Goal: Task Accomplishment & Management: Manage account settings

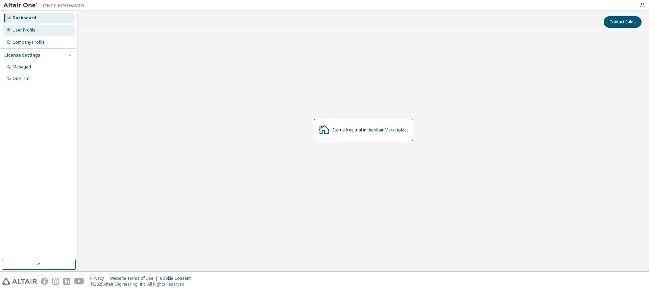
click at [29, 31] on div "User Profile" at bounding box center [24, 29] width 23 height 5
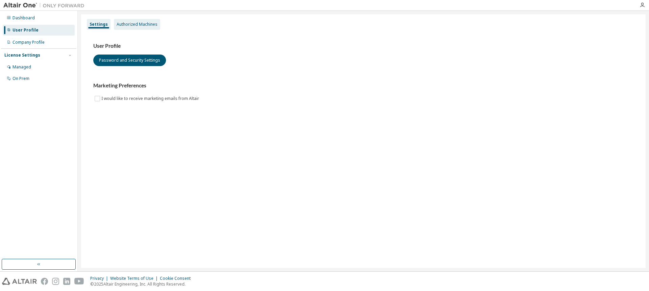
click at [139, 23] on div "Authorized Machines" at bounding box center [137, 24] width 41 height 5
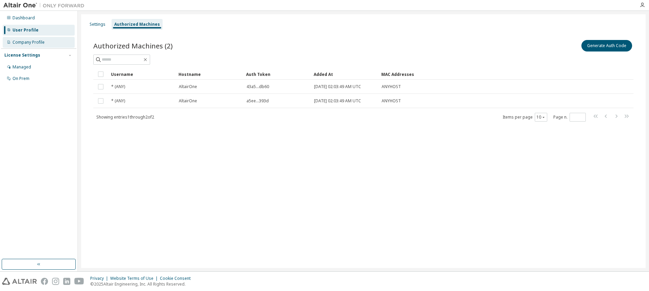
click at [24, 43] on div "Company Profile" at bounding box center [29, 42] width 32 height 5
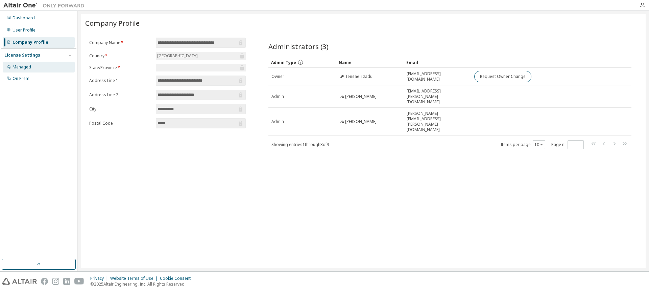
click at [22, 66] on div "Managed" at bounding box center [22, 66] width 19 height 5
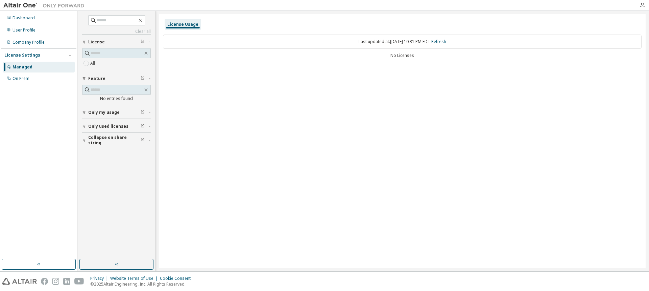
click at [97, 111] on span "Only my usage" at bounding box center [103, 112] width 31 height 5
click at [104, 124] on span "Only used licenses" at bounding box center [108, 125] width 40 height 5
click at [25, 78] on div "On Prem" at bounding box center [21, 78] width 17 height 5
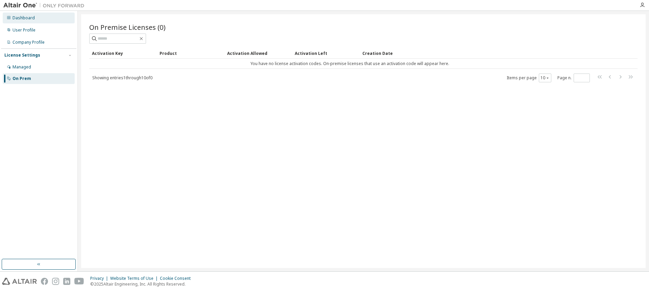
click at [25, 18] on div "Dashboard" at bounding box center [24, 17] width 22 height 5
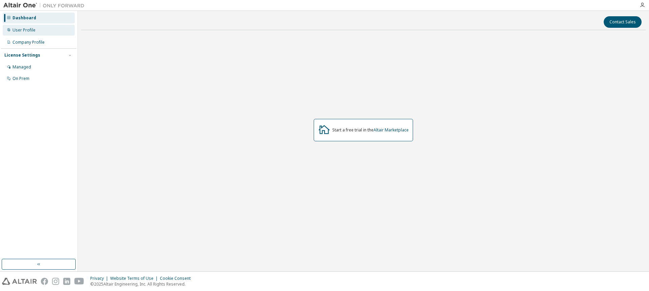
click at [24, 31] on div "User Profile" at bounding box center [24, 29] width 23 height 5
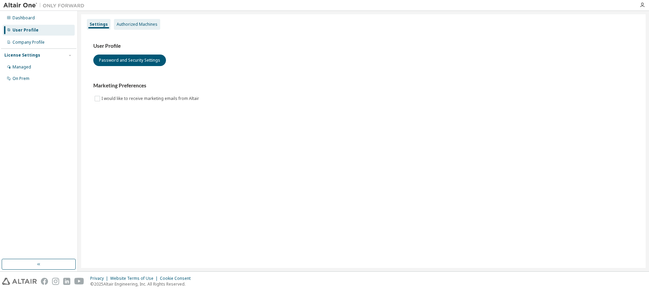
click at [141, 22] on div "Authorized Machines" at bounding box center [137, 24] width 41 height 5
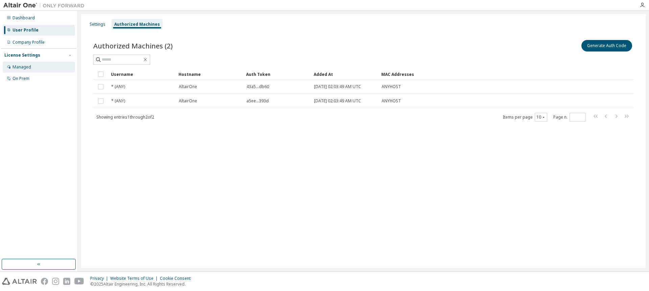
click at [29, 66] on div "Managed" at bounding box center [22, 66] width 19 height 5
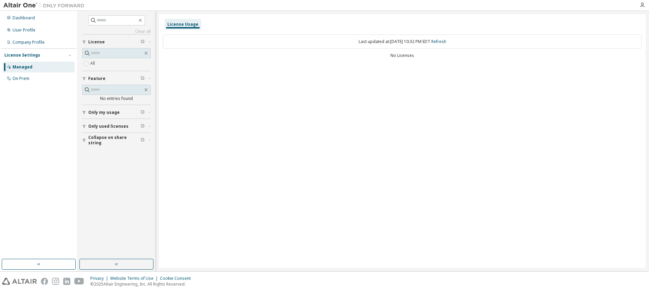
click at [105, 123] on span "Only used licenses" at bounding box center [108, 125] width 40 height 5
click at [106, 158] on span "Collapse on share string" at bounding box center [114, 159] width 52 height 11
click at [109, 113] on span "Only my usage" at bounding box center [103, 112] width 31 height 5
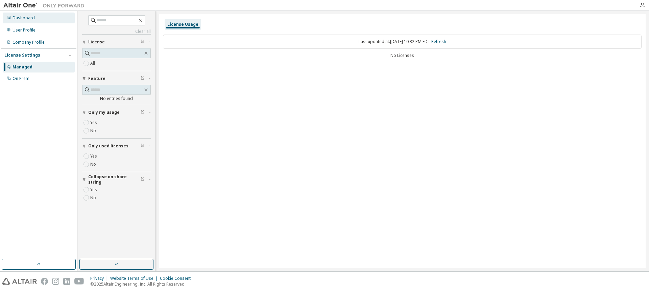
click at [22, 19] on div "Dashboard" at bounding box center [24, 17] width 22 height 5
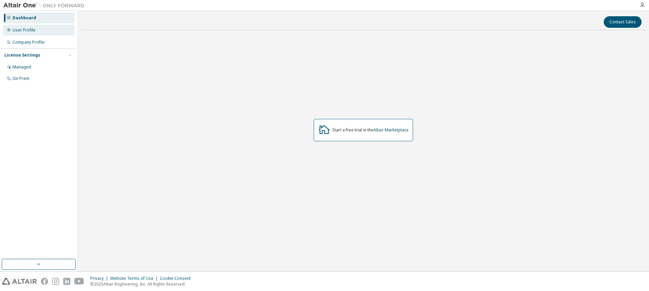
click at [30, 30] on div "User Profile" at bounding box center [24, 29] width 23 height 5
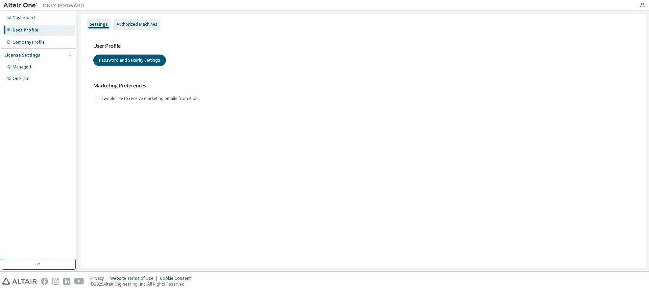
click at [139, 25] on div "Authorized Machines" at bounding box center [137, 24] width 41 height 5
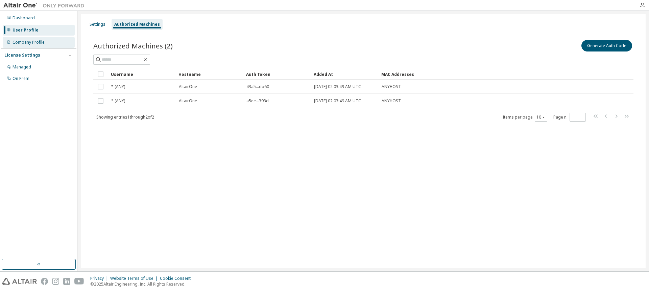
click at [36, 41] on div "Company Profile" at bounding box center [29, 42] width 32 height 5
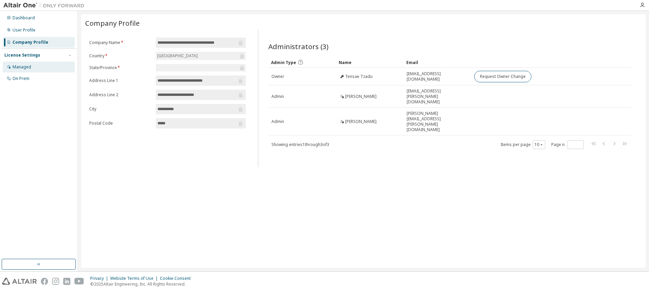
click at [28, 68] on div "Managed" at bounding box center [22, 66] width 19 height 5
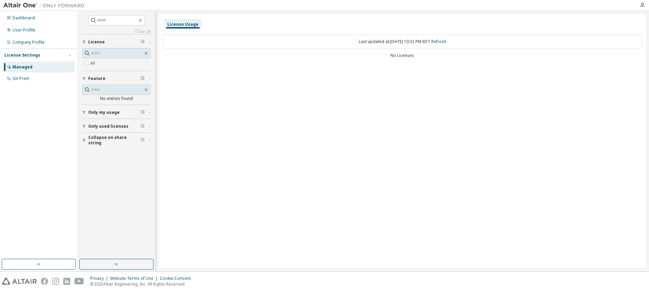
click at [92, 111] on span "Only my usage" at bounding box center [103, 112] width 31 height 5
click at [100, 144] on span "Only used licenses" at bounding box center [108, 145] width 40 height 5
click at [116, 181] on span "Collapse on share string" at bounding box center [114, 179] width 52 height 11
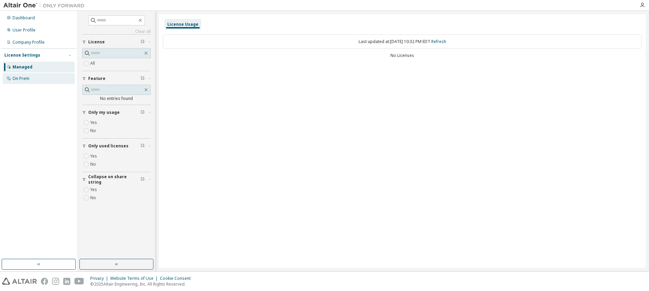
click at [23, 78] on div "On Prem" at bounding box center [21, 78] width 17 height 5
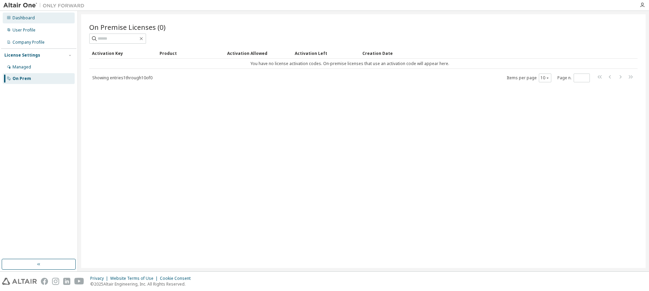
click at [32, 15] on div "Dashboard" at bounding box center [24, 17] width 22 height 5
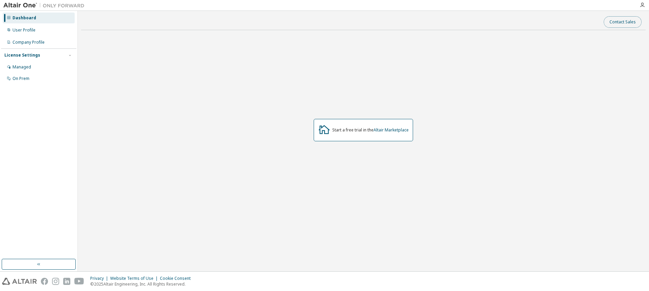
click at [617, 21] on button "Contact Sales" at bounding box center [623, 22] width 38 height 12
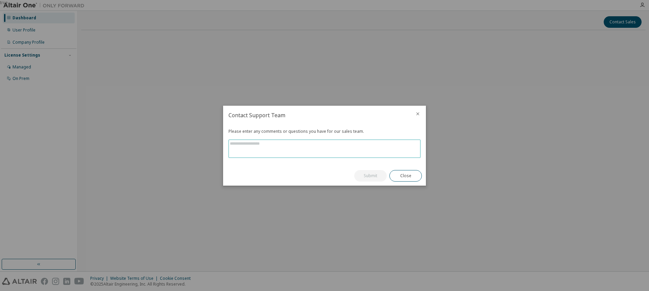
click at [283, 145] on textarea at bounding box center [324, 149] width 191 height 18
click at [416, 114] on icon "close" at bounding box center [417, 113] width 5 height 5
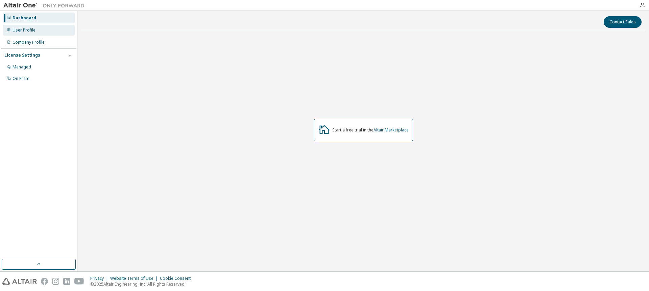
click at [26, 32] on div "User Profile" at bounding box center [24, 29] width 23 height 5
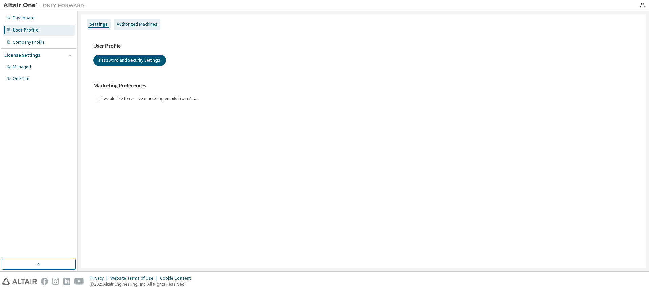
drag, startPoint x: 143, startPoint y: 24, endPoint x: 137, endPoint y: 23, distance: 5.5
click at [142, 24] on div "Authorized Machines" at bounding box center [137, 24] width 41 height 5
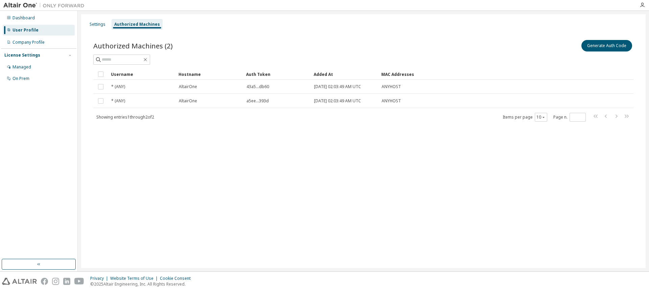
click at [256, 74] on div "Auth Token" at bounding box center [277, 74] width 62 height 11
click at [94, 25] on div "Settings" at bounding box center [98, 24] width 16 height 5
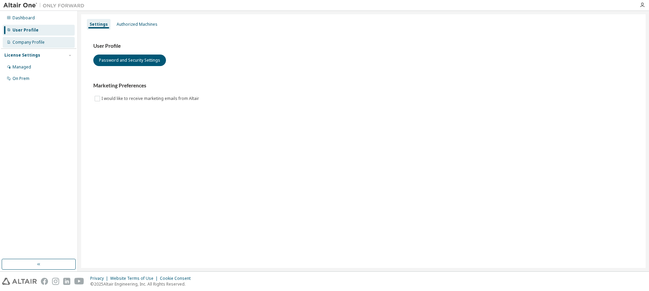
click at [33, 41] on div "Company Profile" at bounding box center [29, 42] width 32 height 5
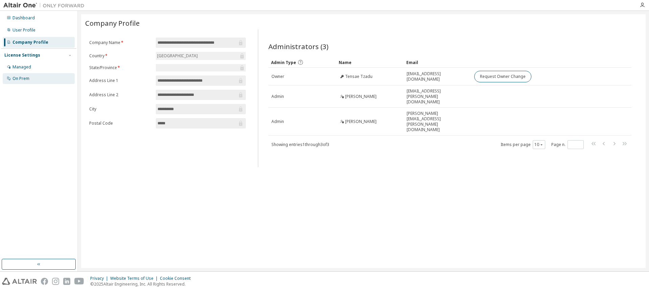
click at [20, 79] on div "On Prem" at bounding box center [21, 78] width 17 height 5
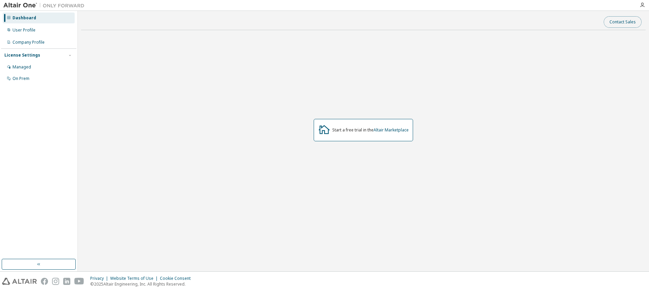
click at [624, 23] on button "Contact Sales" at bounding box center [623, 22] width 38 height 12
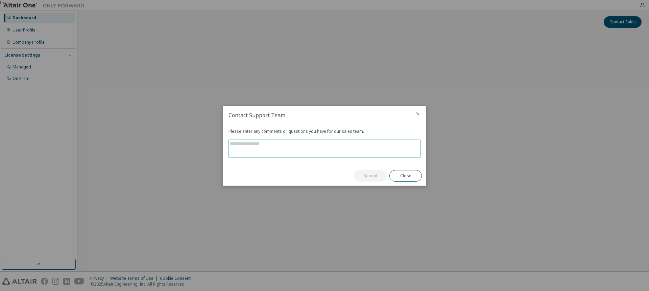
click at [290, 144] on textarea at bounding box center [324, 149] width 191 height 18
click at [418, 114] on icon "close" at bounding box center [418, 113] width 3 height 3
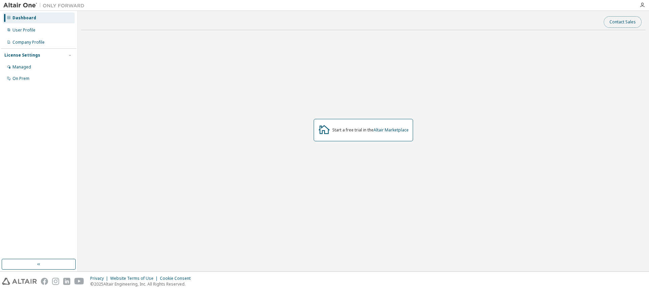
click at [620, 22] on button "Contact Sales" at bounding box center [623, 22] width 38 height 12
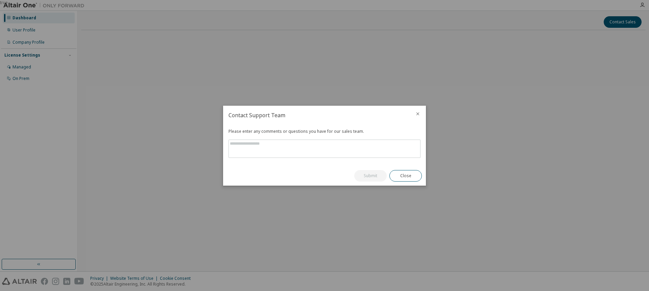
click at [417, 113] on icon "close" at bounding box center [417, 113] width 5 height 5
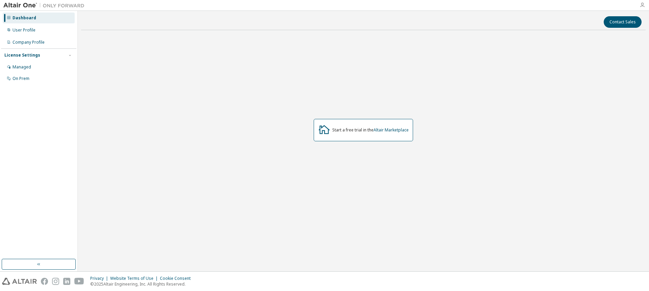
click at [645, 5] on icon "button" at bounding box center [642, 4] width 5 height 5
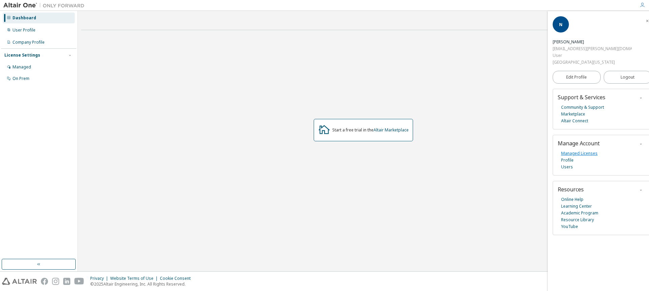
click at [575, 152] on link "Managed Licenses" at bounding box center [579, 153] width 37 height 7
click at [645, 6] on icon "button" at bounding box center [642, 4] width 5 height 5
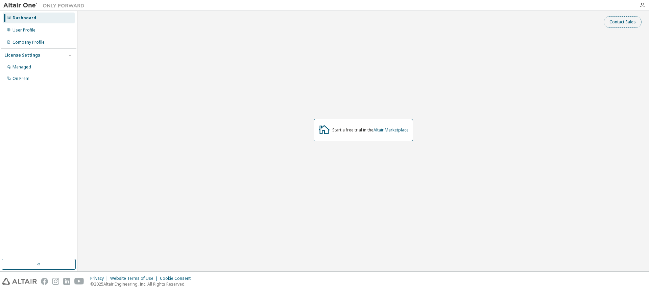
click at [627, 19] on button "Contact Sales" at bounding box center [623, 22] width 38 height 12
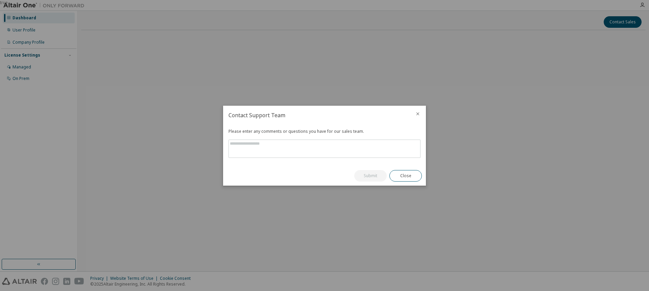
click at [311, 139] on div at bounding box center [325, 146] width 192 height 24
click at [306, 146] on textarea at bounding box center [324, 149] width 191 height 18
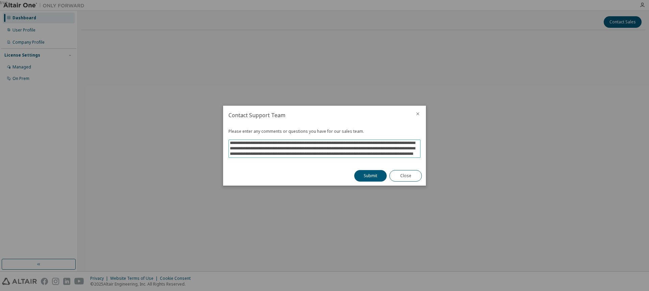
scroll to position [16, 0]
click at [250, 148] on textarea "**********" at bounding box center [324, 149] width 191 height 18
click at [308, 154] on textarea "**********" at bounding box center [324, 149] width 191 height 18
type textarea "**********"
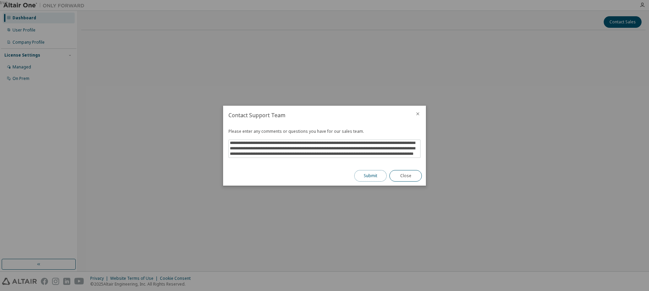
click at [367, 173] on button "Submit" at bounding box center [370, 176] width 32 height 12
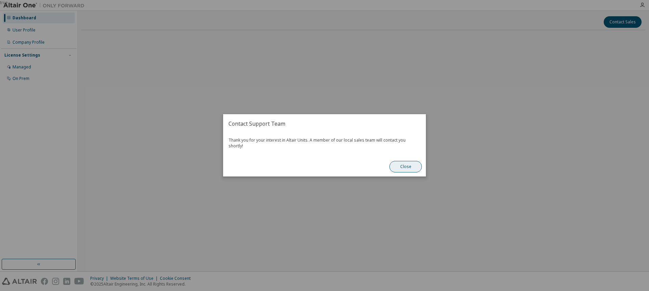
click at [411, 163] on button "Close" at bounding box center [406, 167] width 32 height 12
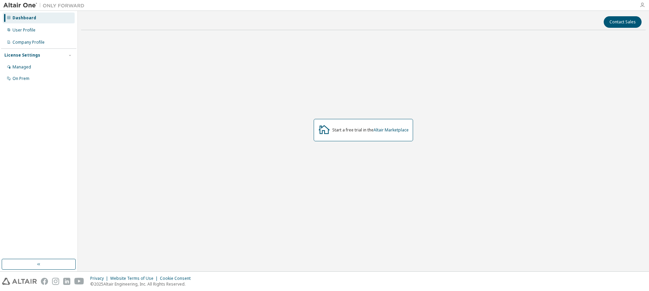
click at [645, 6] on icon "button" at bounding box center [642, 4] width 5 height 5
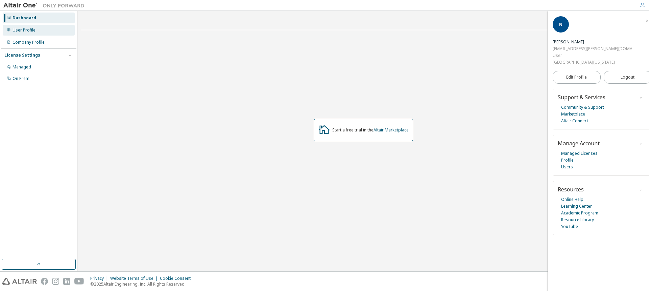
click at [22, 28] on div "User Profile" at bounding box center [24, 29] width 23 height 5
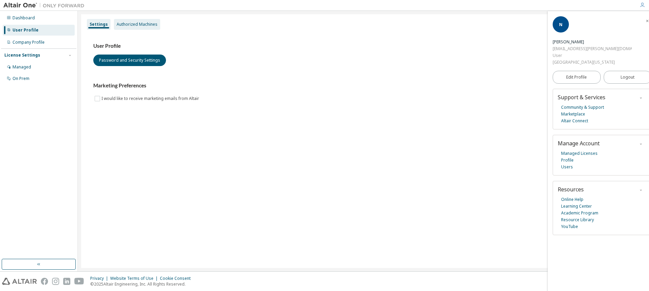
click at [137, 22] on div "Authorized Machines" at bounding box center [137, 24] width 41 height 5
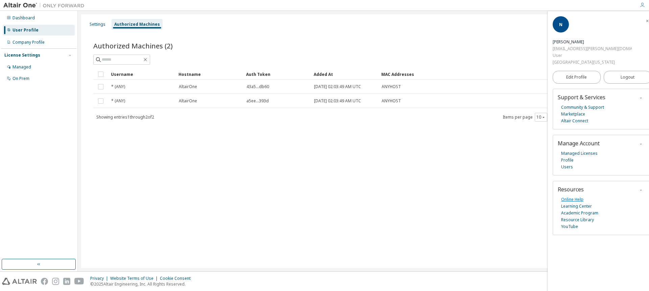
click at [574, 197] on link "Online Help" at bounding box center [572, 199] width 22 height 7
click at [33, 42] on div "Company Profile" at bounding box center [29, 42] width 32 height 5
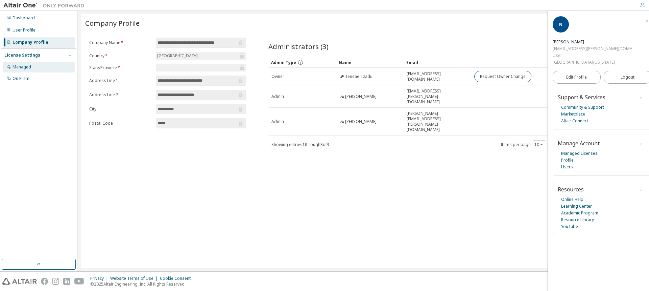
click at [27, 68] on div "Managed" at bounding box center [22, 66] width 19 height 5
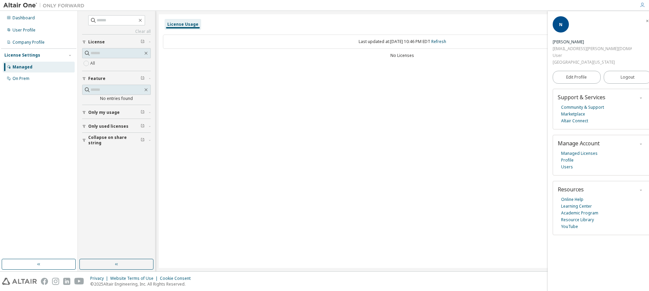
click at [97, 110] on span "Only my usage" at bounding box center [103, 112] width 31 height 5
click at [23, 78] on div "On Prem" at bounding box center [21, 78] width 17 height 5
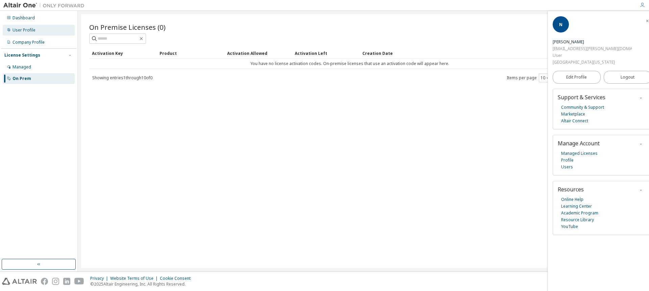
click at [27, 30] on div "User Profile" at bounding box center [24, 29] width 23 height 5
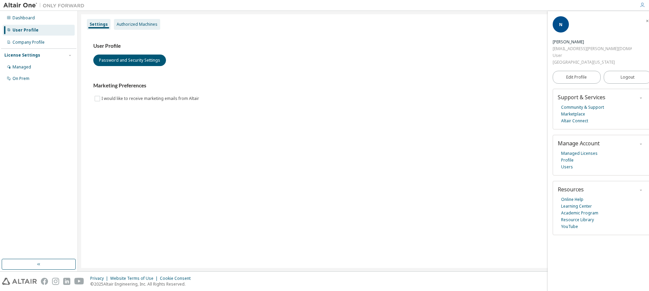
click at [143, 23] on div "Authorized Machines" at bounding box center [137, 24] width 41 height 5
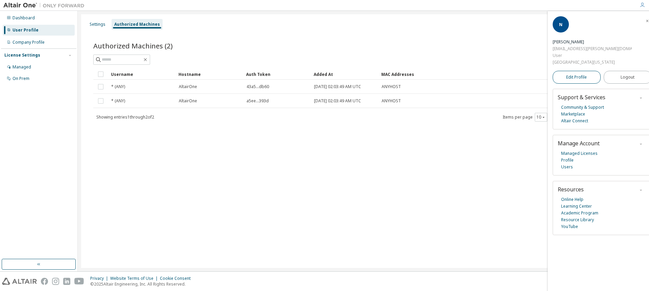
click at [583, 80] on span "Edit Profile" at bounding box center [577, 77] width 21 height 7
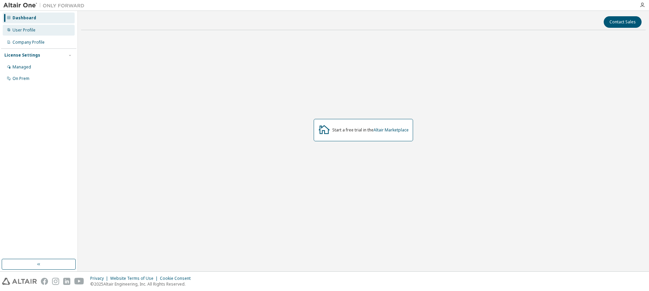
click at [30, 29] on div "User Profile" at bounding box center [24, 29] width 23 height 5
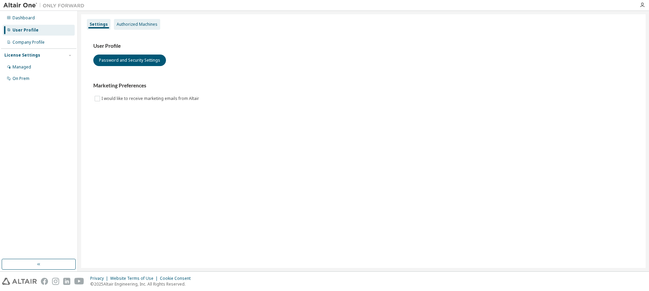
click at [131, 24] on div "Authorized Machines" at bounding box center [137, 24] width 41 height 5
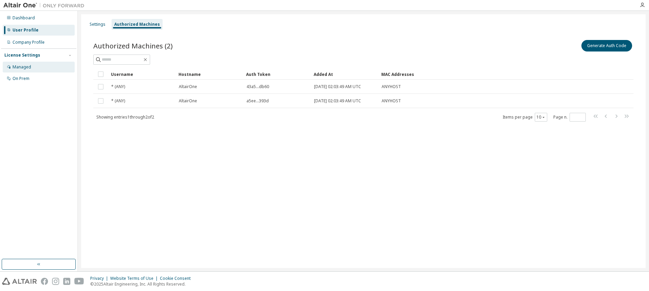
click at [16, 65] on div "Managed" at bounding box center [22, 66] width 19 height 5
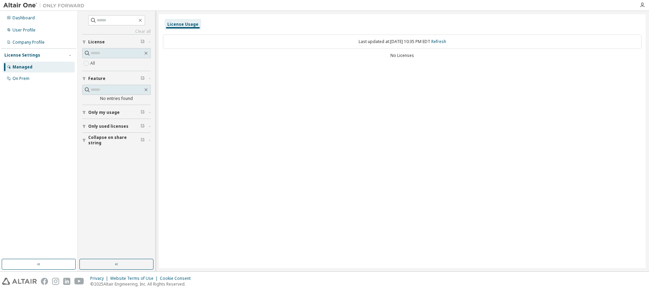
click at [95, 112] on span "Only my usage" at bounding box center [103, 112] width 31 height 5
click at [108, 143] on span "Only used licenses" at bounding box center [108, 145] width 40 height 5
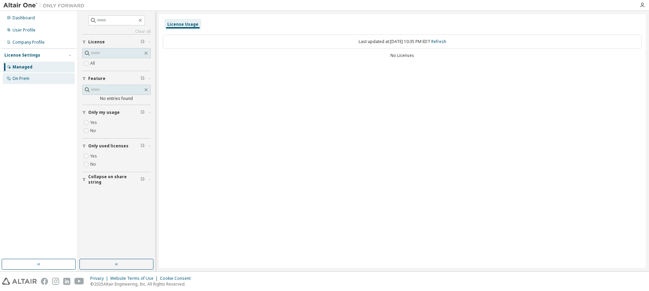
click at [21, 76] on div "On Prem" at bounding box center [21, 78] width 17 height 5
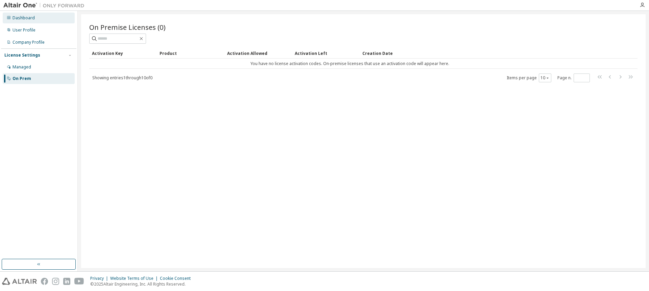
click at [23, 16] on div "Dashboard" at bounding box center [24, 17] width 22 height 5
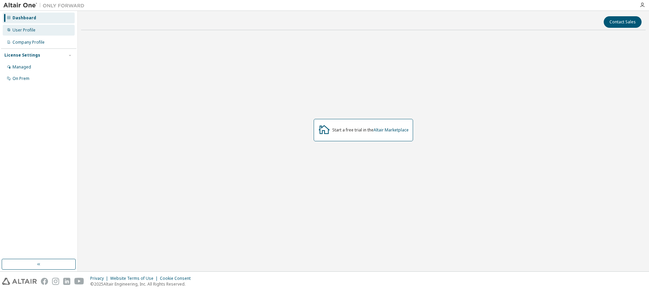
click at [27, 29] on div "User Profile" at bounding box center [24, 29] width 23 height 5
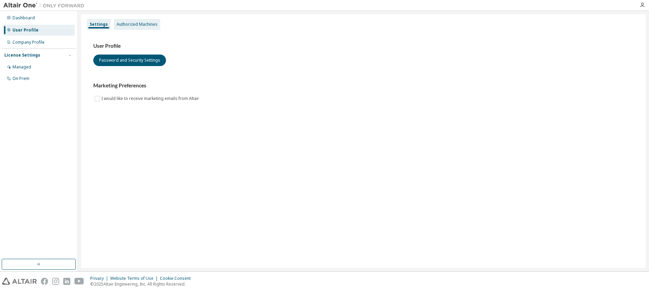
click at [142, 24] on div "Authorized Machines" at bounding box center [137, 24] width 41 height 5
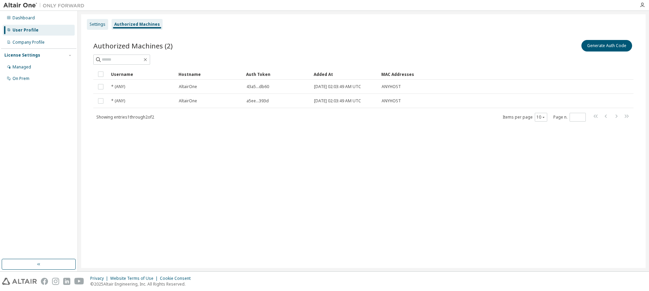
click at [99, 24] on div "Settings" at bounding box center [98, 24] width 16 height 5
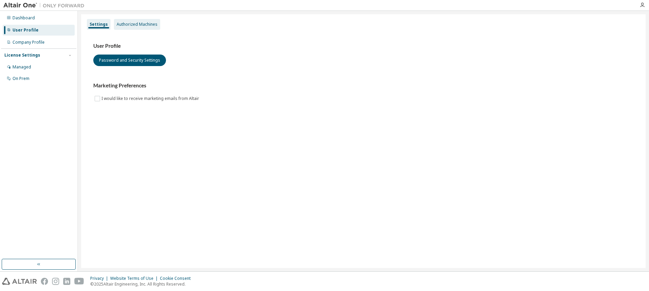
click at [135, 26] on div "Authorized Machines" at bounding box center [137, 24] width 41 height 5
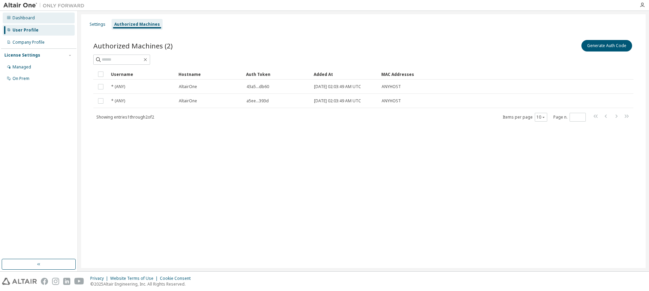
click at [26, 19] on div "Dashboard" at bounding box center [24, 17] width 22 height 5
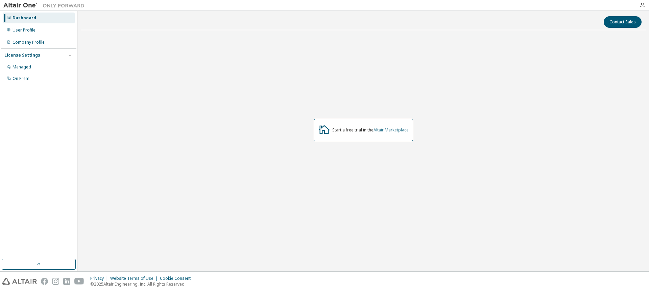
click at [385, 131] on link "Altair Marketplace" at bounding box center [391, 130] width 35 height 6
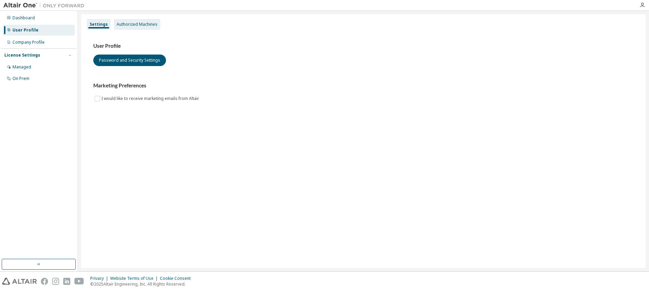
click at [147, 25] on div "Authorized Machines" at bounding box center [137, 24] width 41 height 5
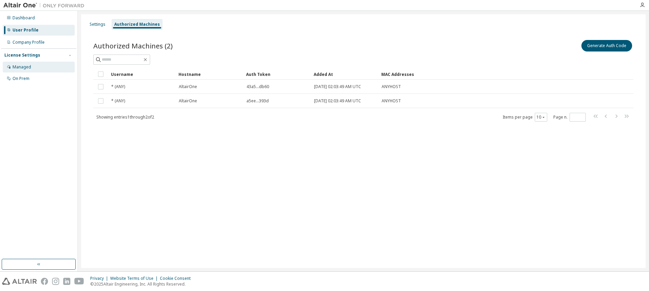
click at [23, 66] on div "Managed" at bounding box center [22, 66] width 19 height 5
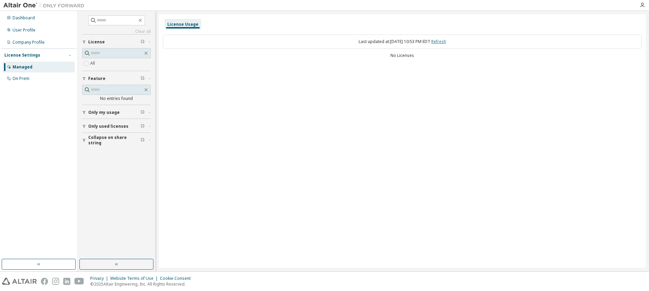
click at [446, 42] on link "Refresh" at bounding box center [439, 42] width 15 height 6
click at [25, 18] on div "Dashboard" at bounding box center [24, 17] width 22 height 5
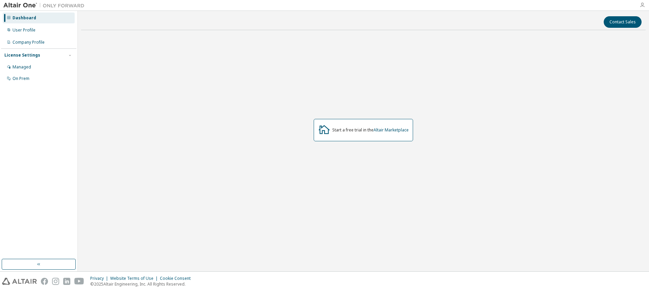
click at [643, 6] on icon "button" at bounding box center [642, 4] width 5 height 5
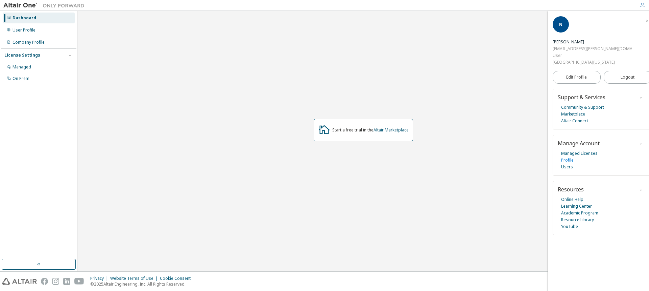
click at [570, 159] on link "Profile" at bounding box center [567, 160] width 13 height 7
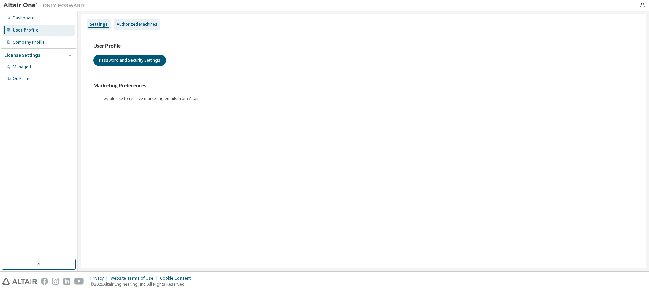
click at [148, 23] on div "Authorized Machines" at bounding box center [137, 24] width 41 height 5
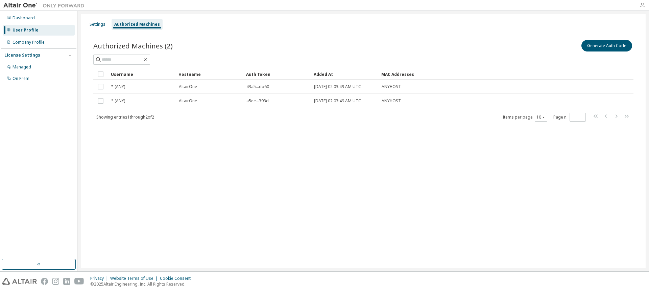
click at [644, 3] on icon "button" at bounding box center [642, 4] width 5 height 5
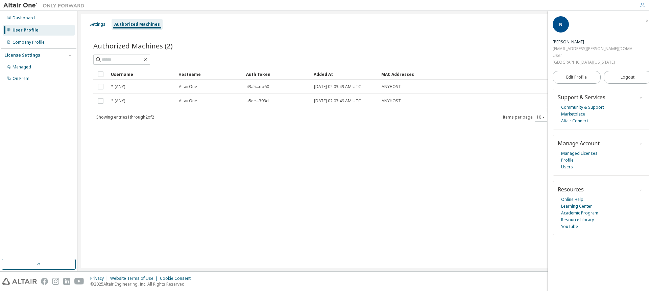
click at [639, 142] on icon "button" at bounding box center [641, 144] width 4 height 4
click at [95, 22] on div "Settings" at bounding box center [98, 24] width 16 height 5
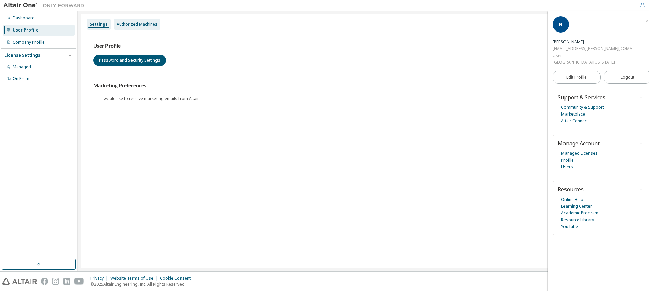
click at [133, 24] on div "Authorized Machines" at bounding box center [137, 24] width 41 height 5
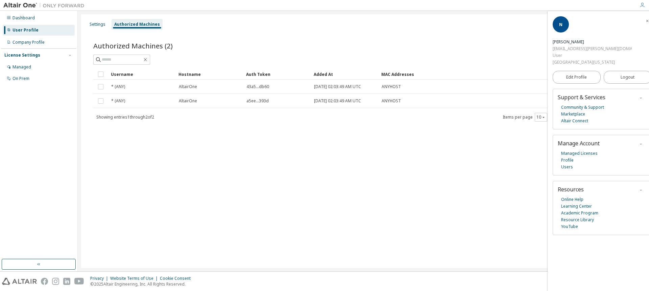
click at [646, 23] on icon "button" at bounding box center [648, 21] width 4 height 4
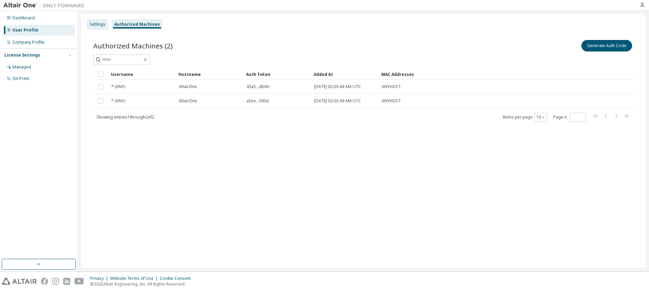
click at [94, 23] on div "Settings" at bounding box center [98, 24] width 16 height 5
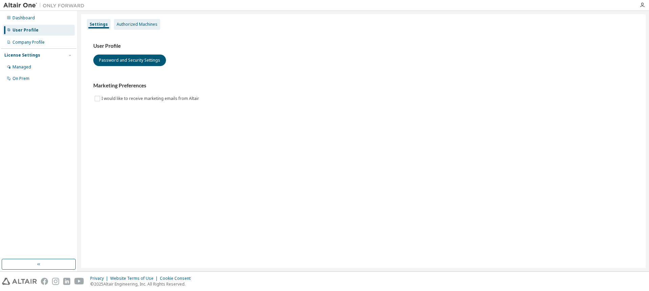
click at [128, 23] on div "Authorized Machines" at bounding box center [137, 24] width 41 height 5
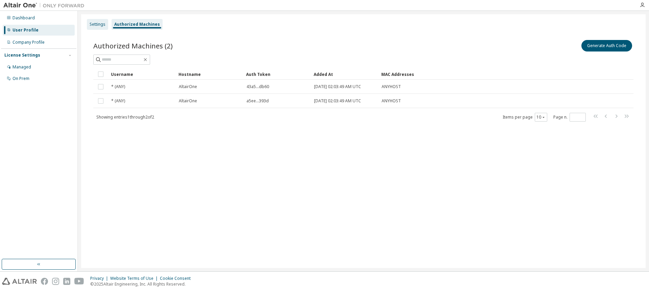
click at [95, 23] on div "Settings" at bounding box center [98, 24] width 16 height 5
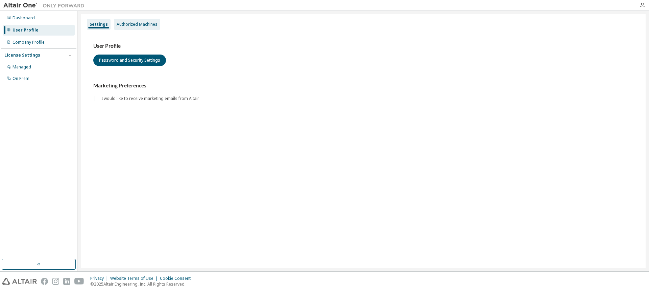
click at [119, 22] on div "Authorized Machines" at bounding box center [137, 24] width 41 height 5
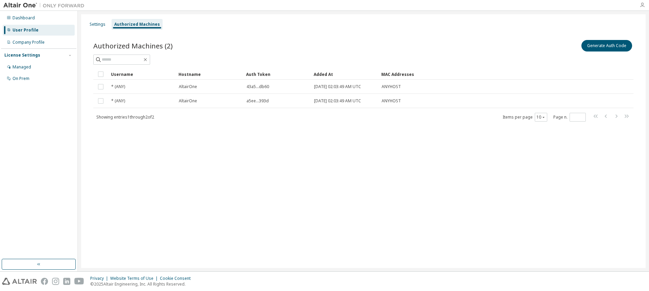
click at [645, 6] on icon "button" at bounding box center [642, 4] width 5 height 5
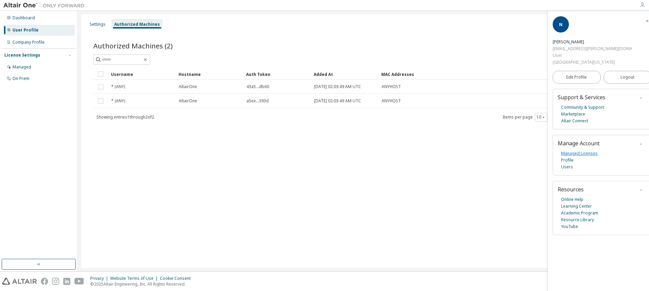
click at [576, 151] on link "Managed Licenses" at bounding box center [579, 153] width 37 height 7
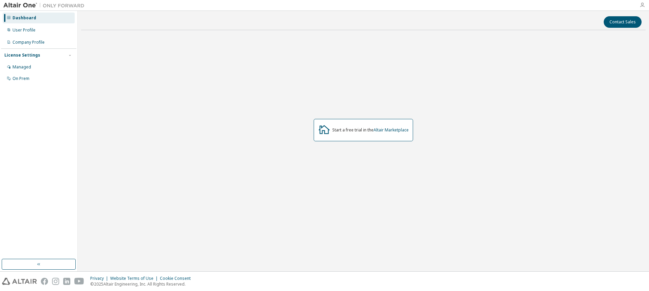
click at [644, 6] on icon "button" at bounding box center [642, 4] width 5 height 5
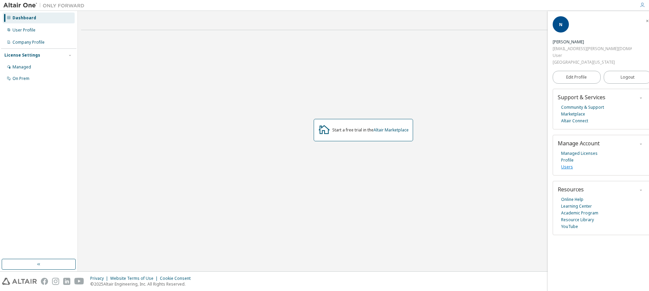
click at [569, 166] on link "Users" at bounding box center [567, 166] width 12 height 7
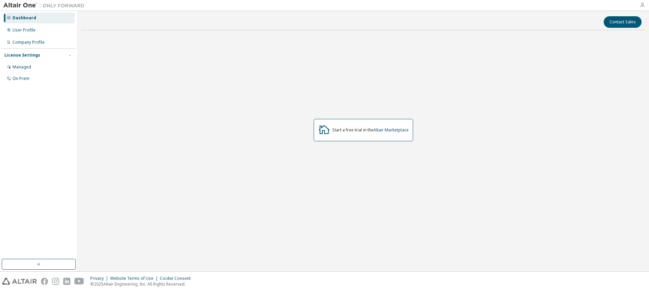
click at [642, 6] on icon "button" at bounding box center [642, 4] width 5 height 5
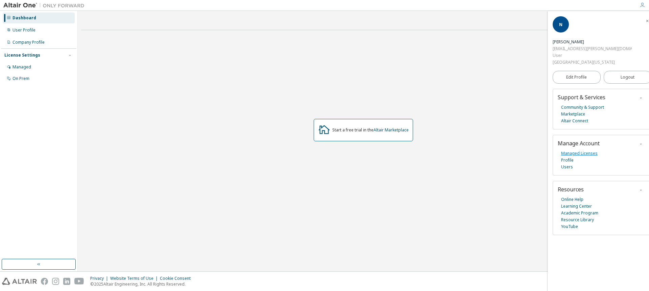
click at [582, 154] on link "Managed Licenses" at bounding box center [579, 153] width 37 height 7
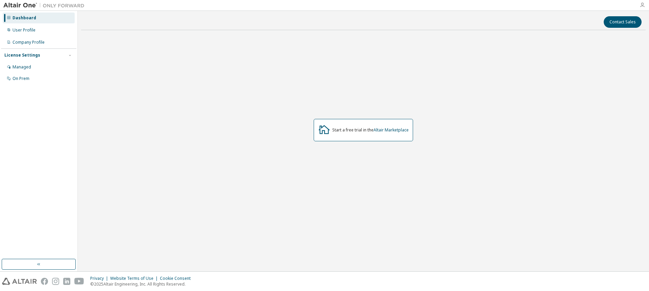
click at [642, 5] on icon "button" at bounding box center [642, 4] width 5 height 5
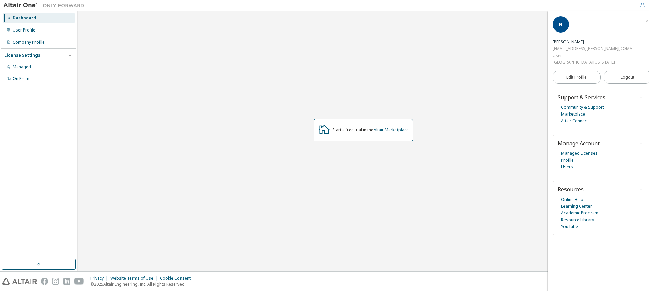
click at [639, 143] on icon "button" at bounding box center [641, 144] width 4 height 4
click at [29, 30] on div "User Profile" at bounding box center [24, 29] width 23 height 5
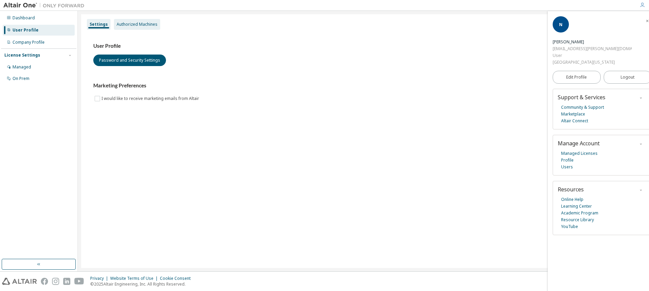
click at [135, 23] on div "Authorized Machines" at bounding box center [137, 24] width 41 height 5
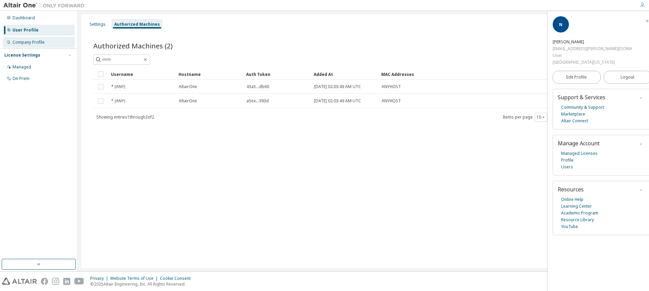
click at [23, 40] on div "Company Profile" at bounding box center [29, 42] width 32 height 5
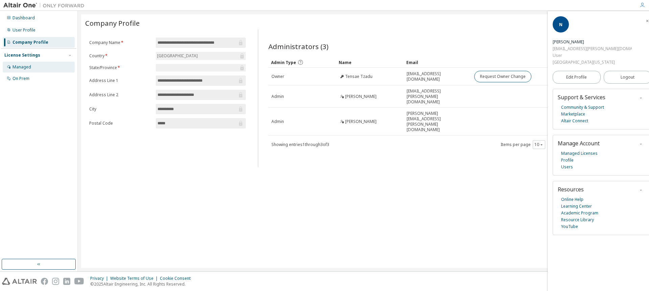
click at [25, 66] on div "Managed" at bounding box center [22, 66] width 19 height 5
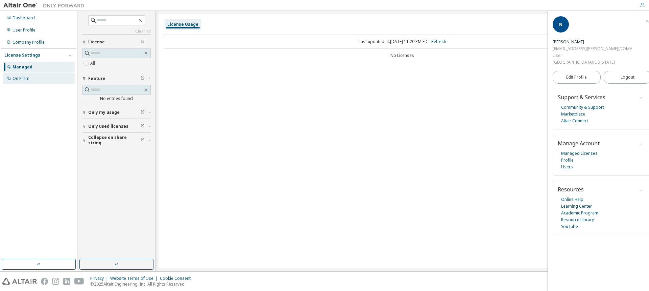
click at [25, 78] on div "On Prem" at bounding box center [21, 78] width 17 height 5
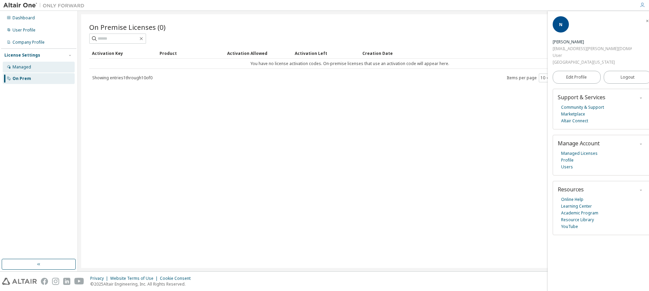
click at [25, 69] on div "Managed" at bounding box center [22, 66] width 19 height 5
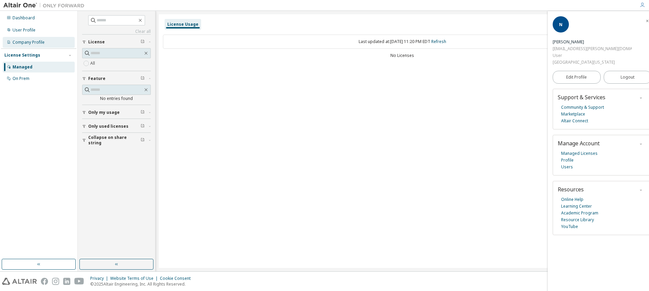
click at [27, 42] on div "Company Profile" at bounding box center [29, 42] width 32 height 5
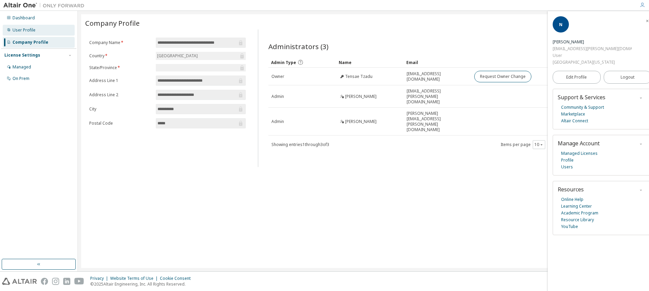
click at [27, 30] on div "User Profile" at bounding box center [24, 29] width 23 height 5
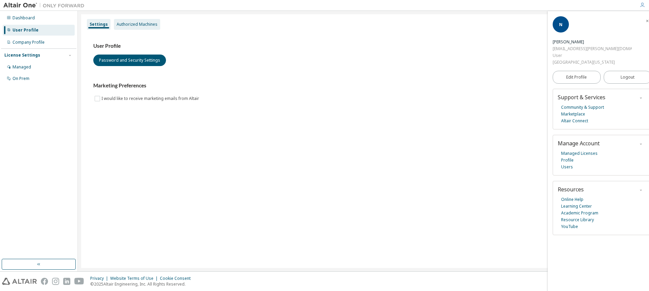
click at [148, 23] on div "Authorized Machines" at bounding box center [137, 24] width 41 height 5
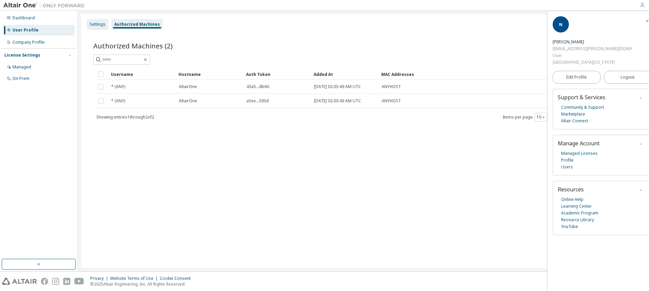
click at [100, 24] on div "Settings" at bounding box center [98, 24] width 16 height 5
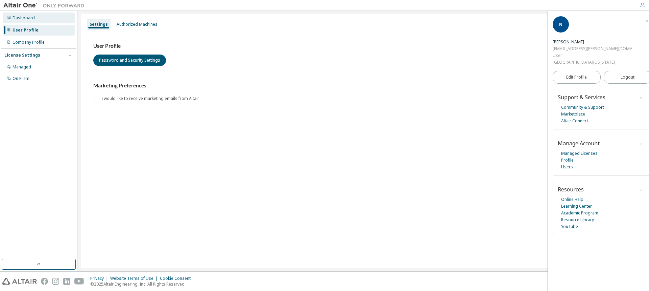
click at [26, 17] on div "Dashboard" at bounding box center [24, 17] width 22 height 5
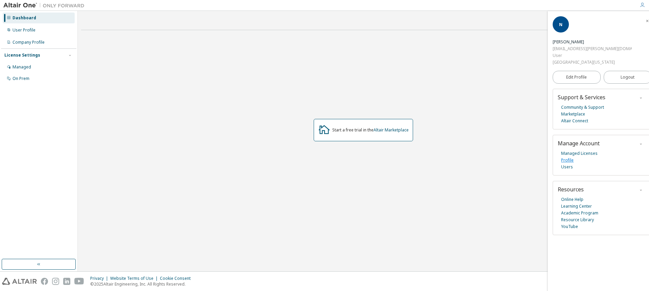
click at [571, 157] on link "Profile" at bounding box center [567, 160] width 13 height 7
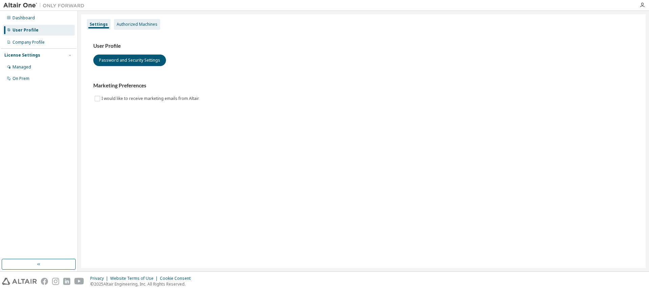
click at [148, 26] on div "Authorized Machines" at bounding box center [137, 24] width 41 height 5
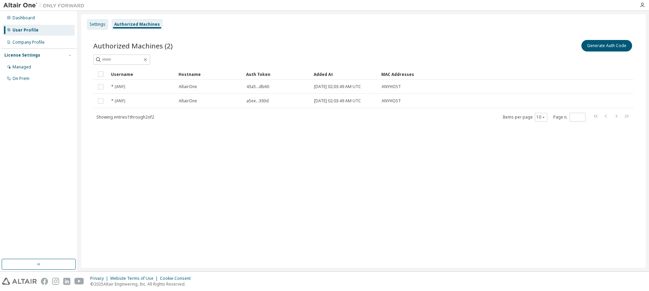
click at [96, 24] on div "Settings" at bounding box center [98, 24] width 16 height 5
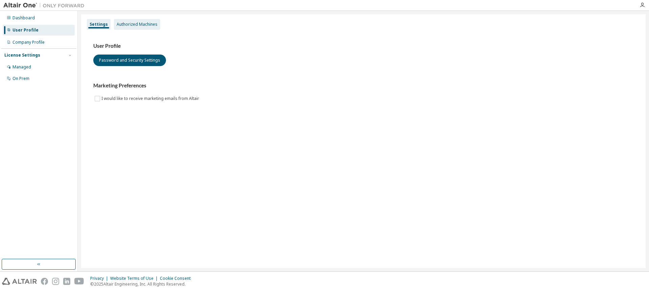
click at [140, 25] on div "Authorized Machines" at bounding box center [137, 24] width 41 height 5
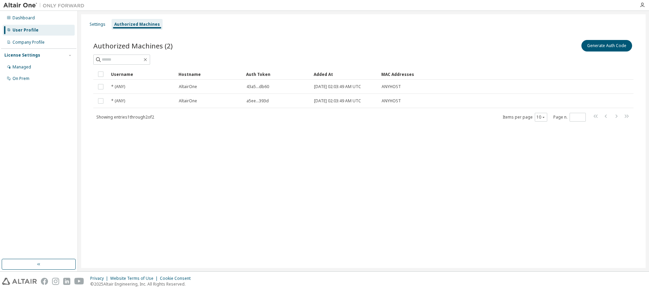
click at [189, 74] on div "Hostname" at bounding box center [210, 74] width 62 height 11
click at [191, 74] on div "Hostname" at bounding box center [210, 74] width 62 height 11
click at [40, 42] on div "Company Profile" at bounding box center [29, 42] width 32 height 5
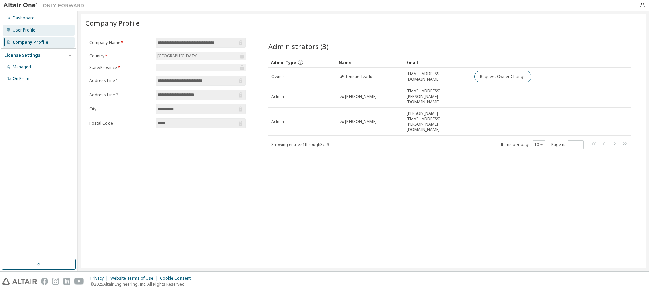
click at [26, 30] on div "User Profile" at bounding box center [24, 29] width 23 height 5
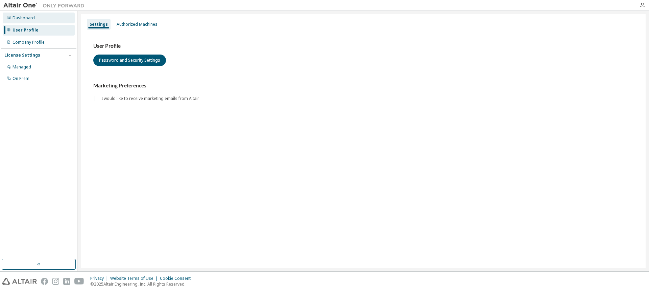
click at [29, 18] on div "Dashboard" at bounding box center [24, 17] width 22 height 5
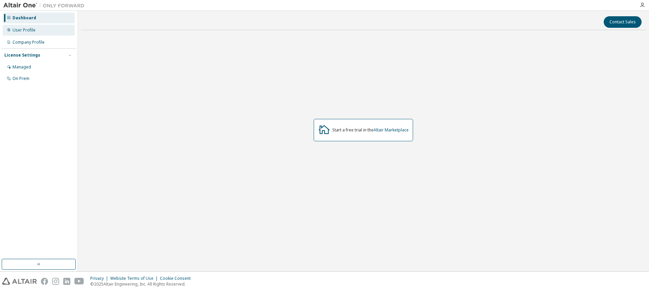
click at [27, 32] on div "User Profile" at bounding box center [24, 29] width 23 height 5
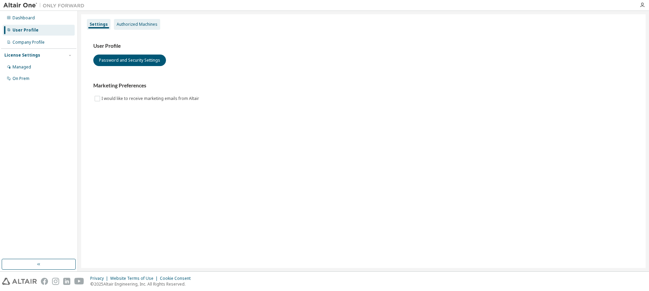
click at [134, 25] on div "Authorized Machines" at bounding box center [137, 24] width 41 height 5
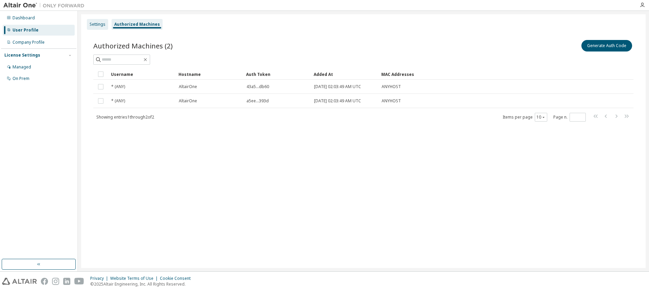
click at [95, 23] on div "Settings" at bounding box center [98, 24] width 16 height 5
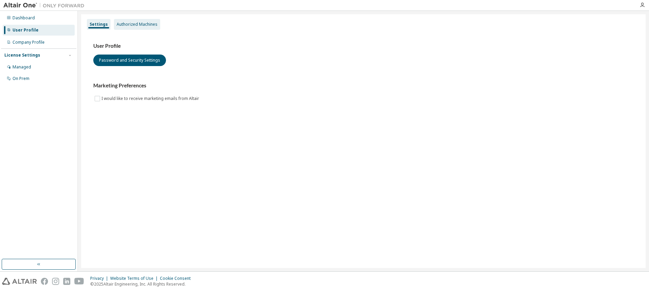
click at [130, 22] on div "Authorized Machines" at bounding box center [137, 24] width 41 height 5
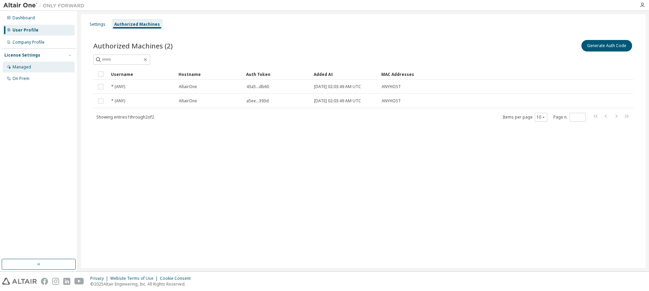
click at [21, 63] on div "Managed" at bounding box center [39, 67] width 72 height 11
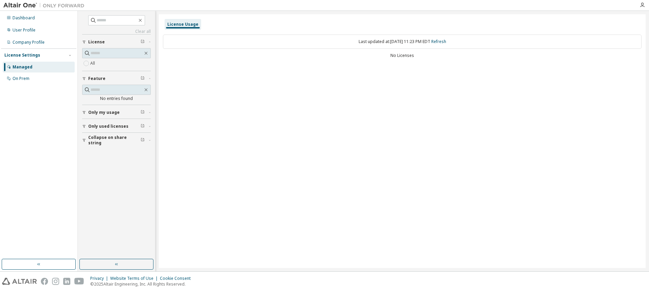
click at [99, 110] on span "Only my usage" at bounding box center [103, 112] width 31 height 5
click at [104, 123] on span "Only used licenses" at bounding box center [108, 125] width 40 height 5
click at [119, 141] on span "Collapse on share string" at bounding box center [114, 140] width 52 height 11
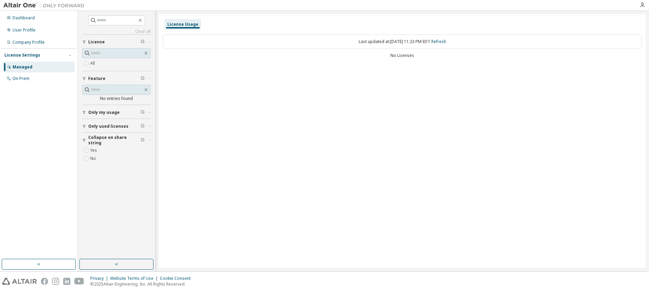
click at [119, 140] on span "Collapse on share string" at bounding box center [114, 140] width 52 height 11
click at [28, 29] on div "User Profile" at bounding box center [24, 29] width 23 height 5
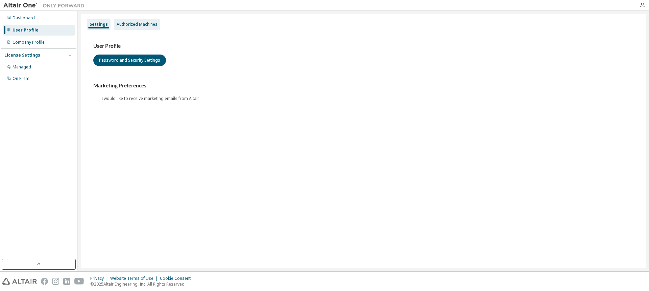
click at [133, 27] on div "Authorized Machines" at bounding box center [137, 24] width 41 height 5
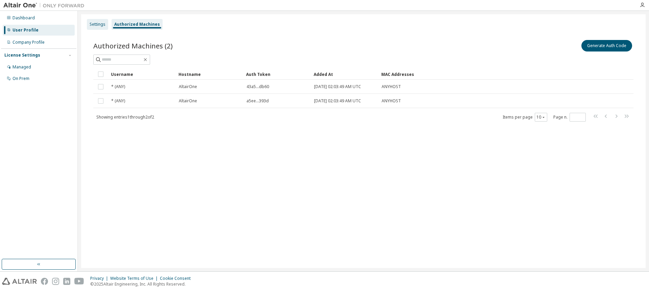
click at [100, 26] on div "Settings" at bounding box center [98, 24] width 16 height 5
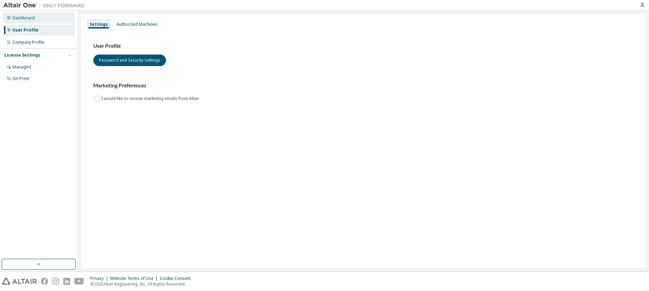
click at [27, 16] on div "Dashboard" at bounding box center [24, 17] width 22 height 5
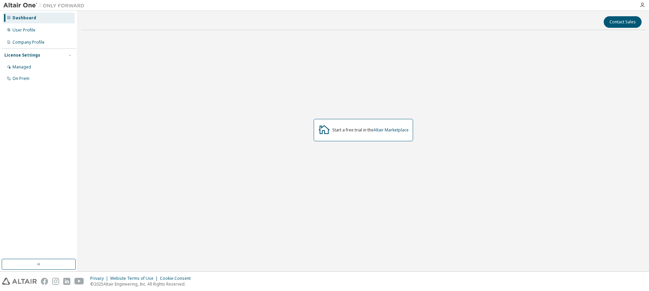
click at [646, 4] on div at bounding box center [643, 4] width 14 height 5
click at [644, 5] on icon "button" at bounding box center [642, 4] width 5 height 5
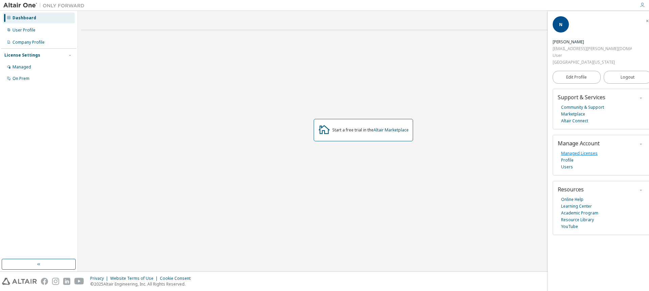
click at [593, 154] on link "Managed Licenses" at bounding box center [579, 153] width 37 height 7
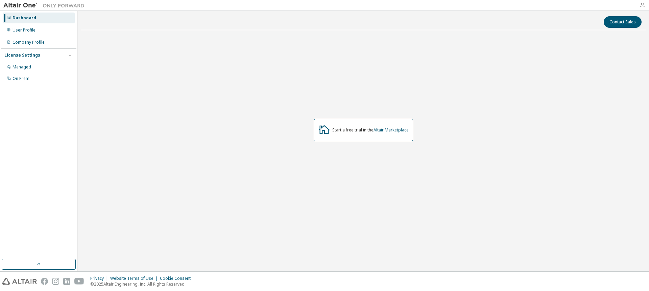
click at [643, 8] on icon "button" at bounding box center [642, 4] width 5 height 5
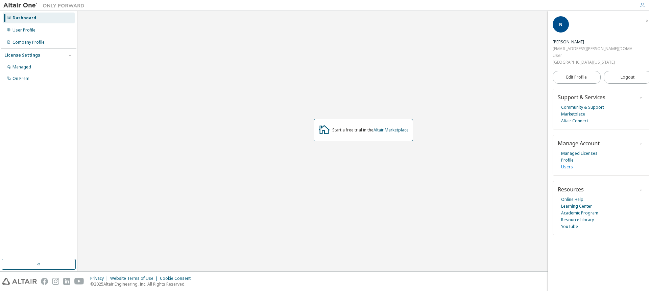
click at [571, 166] on link "Users" at bounding box center [567, 166] width 12 height 7
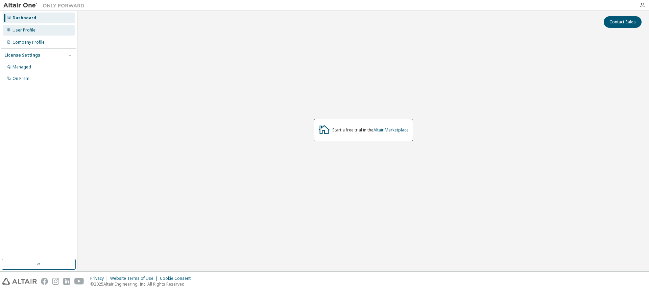
click at [30, 29] on div "User Profile" at bounding box center [24, 29] width 23 height 5
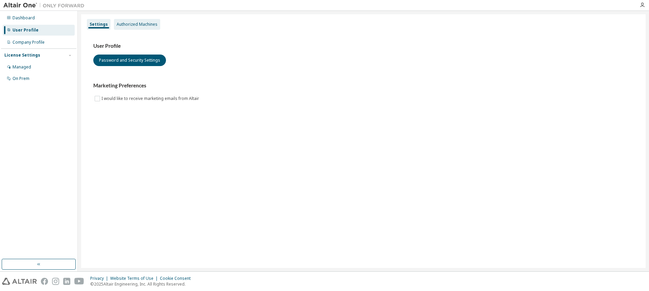
click at [136, 24] on div "Authorized Machines" at bounding box center [137, 24] width 41 height 5
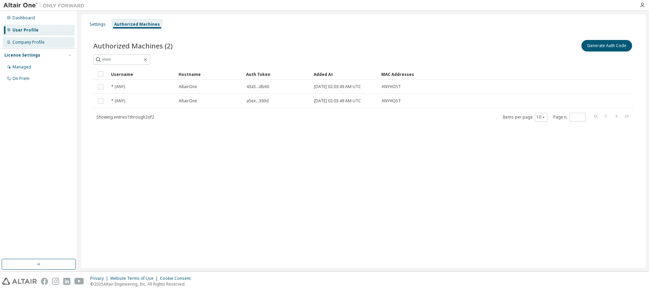
click at [30, 44] on div "Company Profile" at bounding box center [29, 42] width 32 height 5
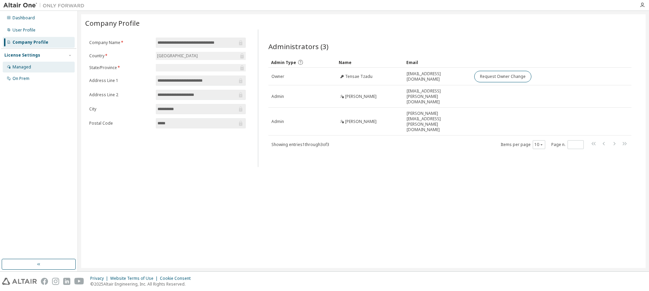
click at [23, 66] on div "Managed" at bounding box center [22, 66] width 19 height 5
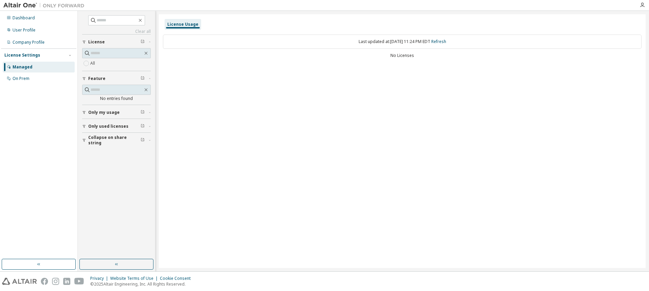
click at [104, 110] on span "Only my usage" at bounding box center [103, 112] width 31 height 5
click at [108, 144] on span "Only used licenses" at bounding box center [108, 145] width 40 height 5
click at [108, 178] on span "Collapse on share string" at bounding box center [114, 179] width 52 height 11
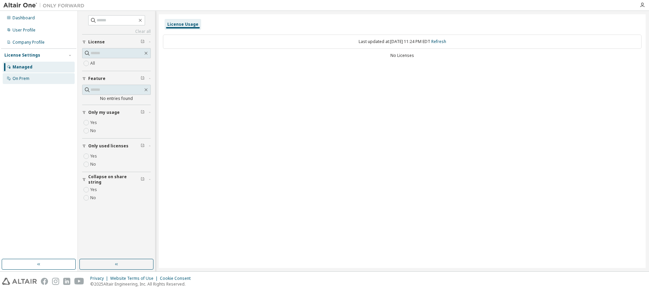
click at [26, 78] on div "On Prem" at bounding box center [21, 78] width 17 height 5
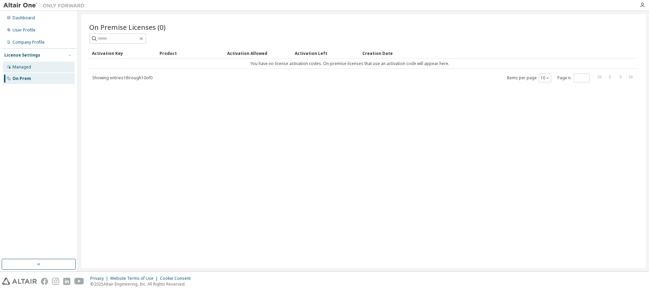
click at [25, 65] on div "Managed" at bounding box center [22, 66] width 19 height 5
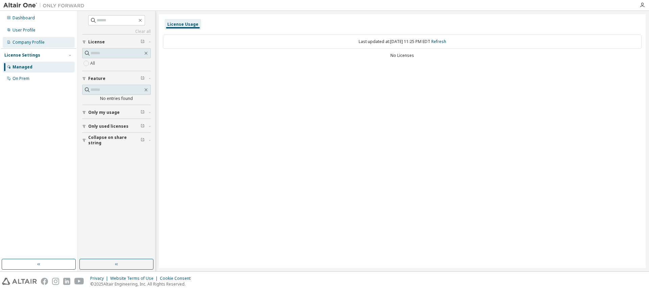
click at [26, 43] on div "Company Profile" at bounding box center [29, 42] width 32 height 5
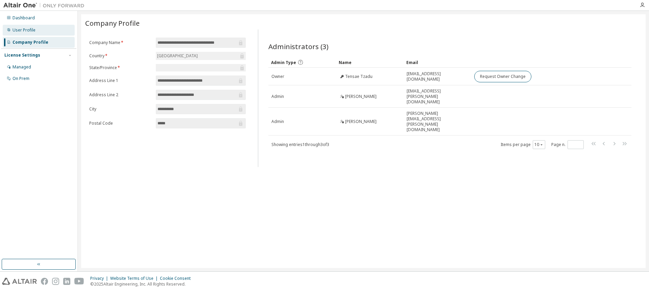
click at [29, 34] on div "User Profile" at bounding box center [39, 30] width 72 height 11
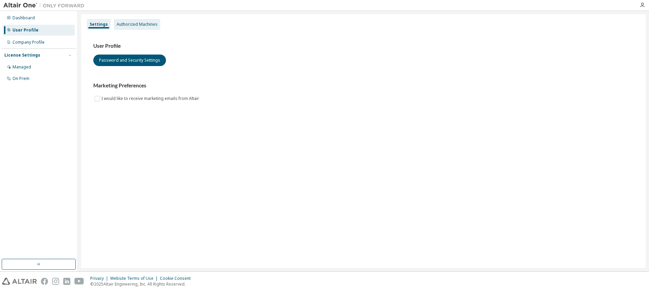
click at [140, 23] on div "Authorized Machines" at bounding box center [137, 24] width 41 height 5
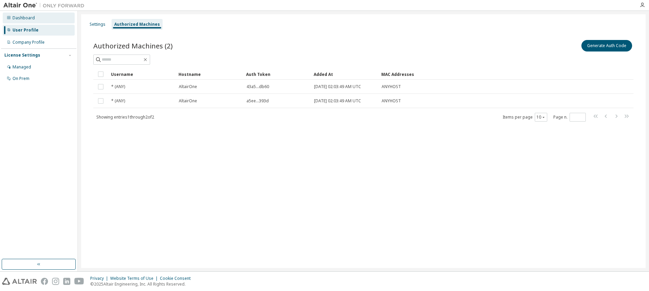
click at [28, 18] on div "Dashboard" at bounding box center [24, 17] width 22 height 5
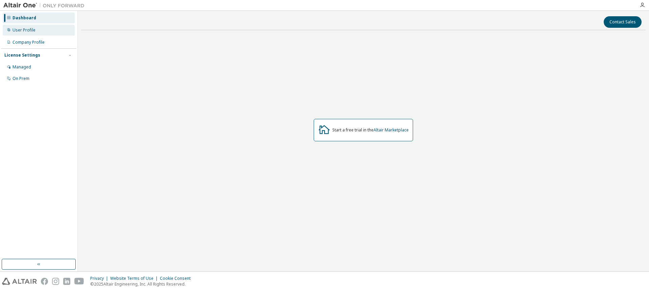
click at [28, 28] on div "User Profile" at bounding box center [24, 29] width 23 height 5
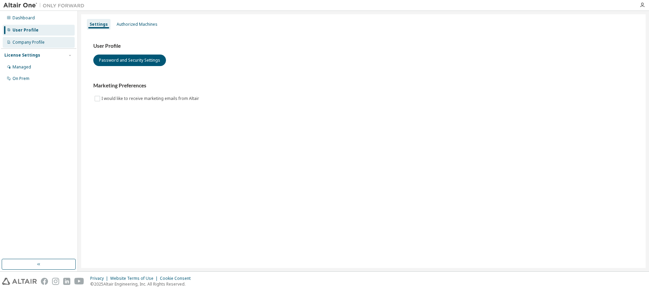
click at [31, 40] on div "Company Profile" at bounding box center [29, 42] width 32 height 5
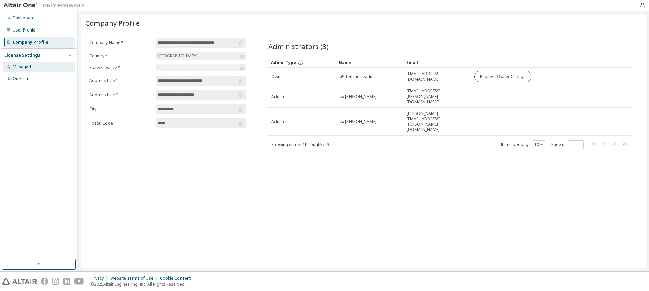
click at [25, 64] on div "Managed" at bounding box center [22, 66] width 19 height 5
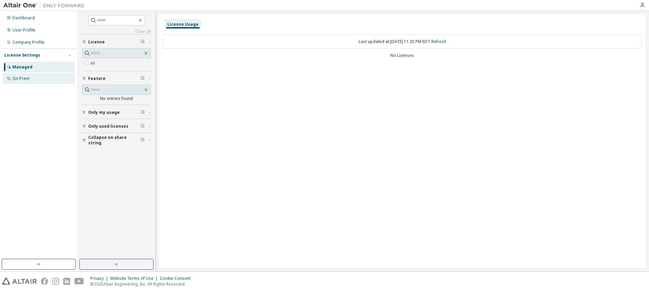
click at [21, 76] on div "On Prem" at bounding box center [21, 78] width 17 height 5
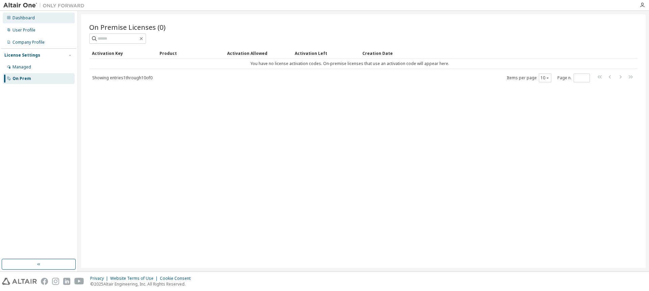
click at [30, 19] on div "Dashboard" at bounding box center [24, 17] width 22 height 5
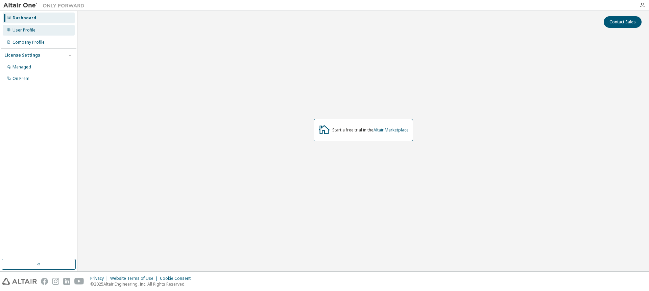
click at [28, 31] on div "User Profile" at bounding box center [24, 29] width 23 height 5
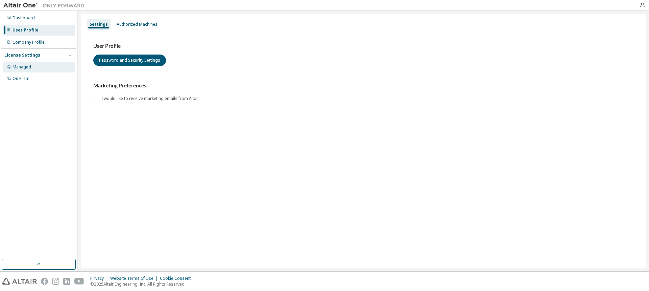
click at [28, 65] on div "Managed" at bounding box center [22, 66] width 19 height 5
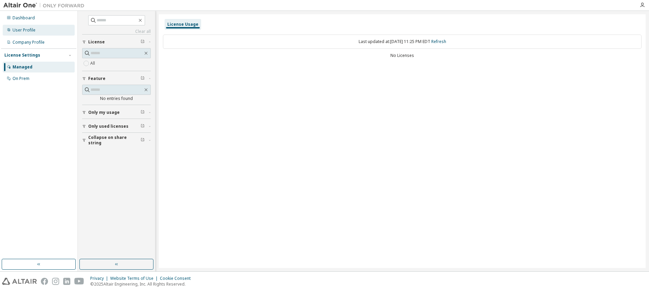
click at [31, 30] on div "User Profile" at bounding box center [24, 29] width 23 height 5
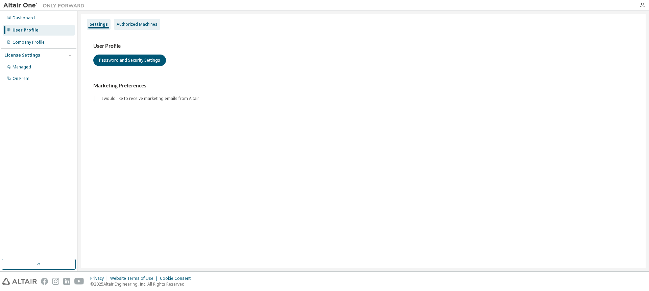
click at [133, 23] on div "Authorized Machines" at bounding box center [137, 24] width 41 height 5
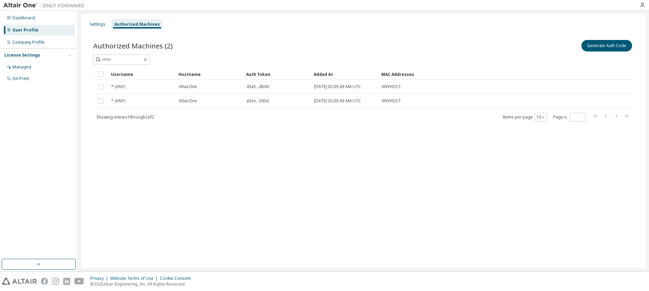
click at [251, 72] on div "Auth Token" at bounding box center [277, 74] width 62 height 11
click at [274, 74] on icon at bounding box center [274, 74] width 1 height 1
click at [97, 22] on div "Settings" at bounding box center [98, 24] width 16 height 5
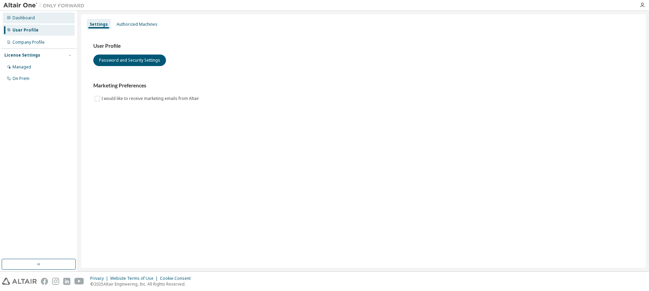
click at [27, 18] on div "Dashboard" at bounding box center [24, 17] width 22 height 5
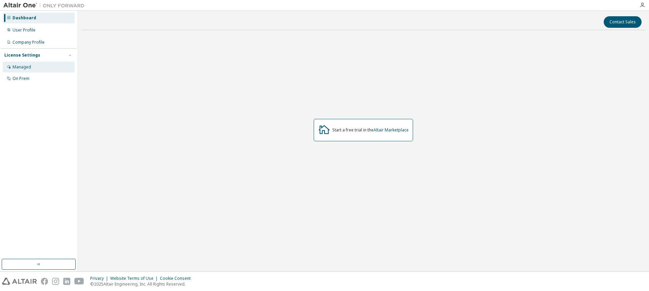
click at [26, 67] on div "Managed" at bounding box center [22, 66] width 19 height 5
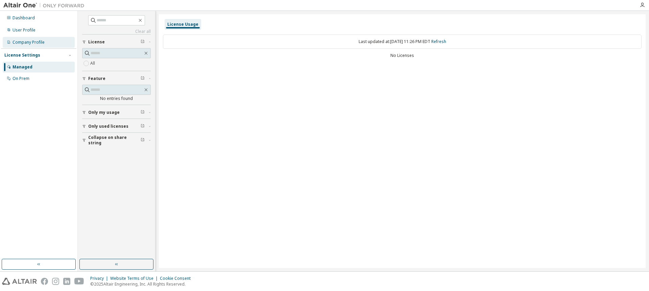
click at [37, 41] on div "Company Profile" at bounding box center [29, 42] width 32 height 5
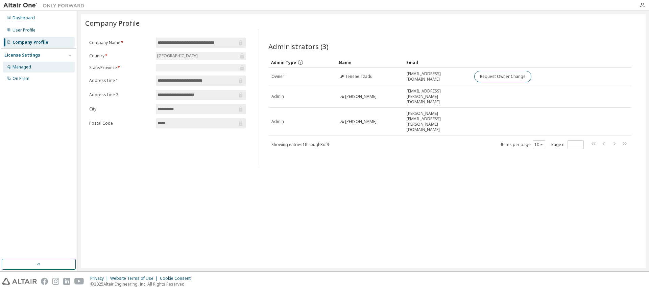
click at [15, 66] on div "Managed" at bounding box center [22, 66] width 19 height 5
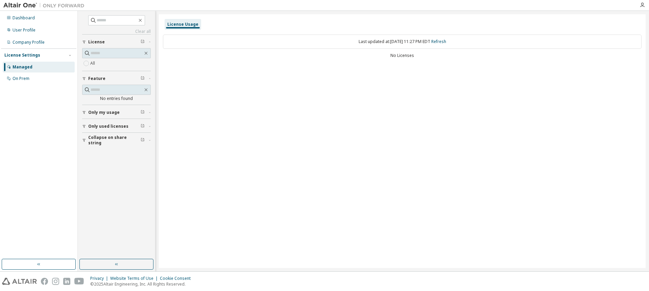
click at [100, 112] on span "Only my usage" at bounding box center [103, 112] width 31 height 5
click at [106, 144] on span "Only used licenses" at bounding box center [108, 145] width 40 height 5
click at [99, 125] on span "Only used licenses" at bounding box center [108, 125] width 40 height 5
click at [96, 112] on span "Only my usage" at bounding box center [103, 112] width 31 height 5
click at [93, 121] on label "Yes" at bounding box center [94, 122] width 8 height 8
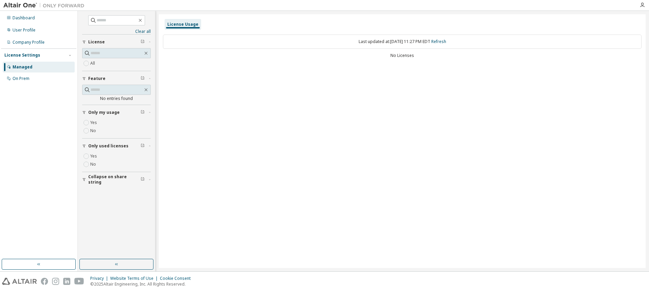
click at [114, 178] on span "Collapse on share string" at bounding box center [114, 179] width 52 height 11
click at [93, 189] on label "Yes" at bounding box center [94, 189] width 8 height 8
click at [93, 162] on div "Yes No" at bounding box center [116, 154] width 69 height 16
click at [96, 140] on span "Collapse on share string" at bounding box center [114, 140] width 52 height 11
click at [101, 126] on span "Only used licenses" at bounding box center [108, 125] width 40 height 5
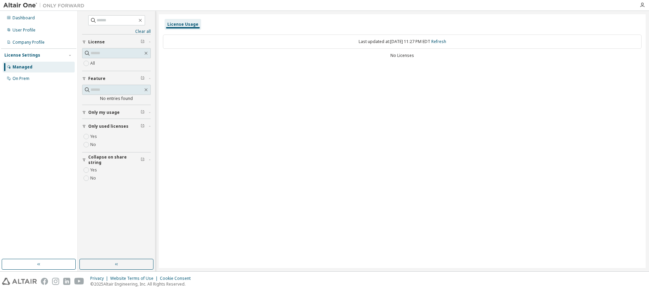
click at [97, 113] on span "Only my usage" at bounding box center [103, 112] width 31 height 5
click at [99, 43] on span "License" at bounding box center [96, 41] width 17 height 5
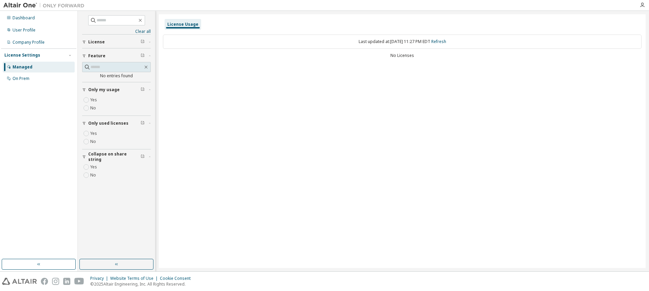
click at [98, 43] on span "License" at bounding box center [96, 41] width 17 height 5
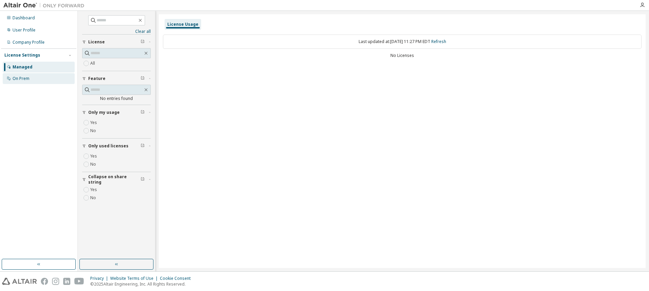
click at [22, 80] on div "On Prem" at bounding box center [21, 78] width 17 height 5
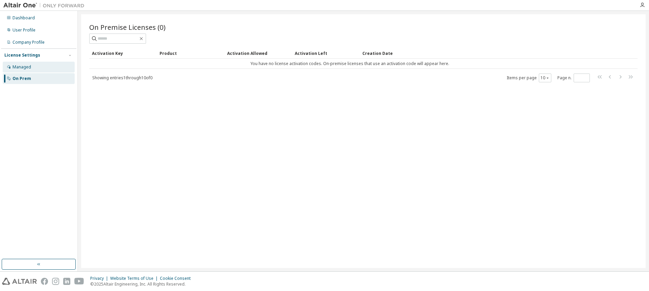
click at [24, 68] on div "Managed" at bounding box center [22, 66] width 19 height 5
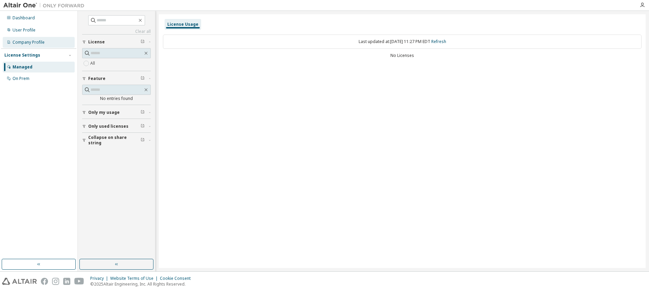
click at [22, 43] on div "Company Profile" at bounding box center [29, 42] width 32 height 5
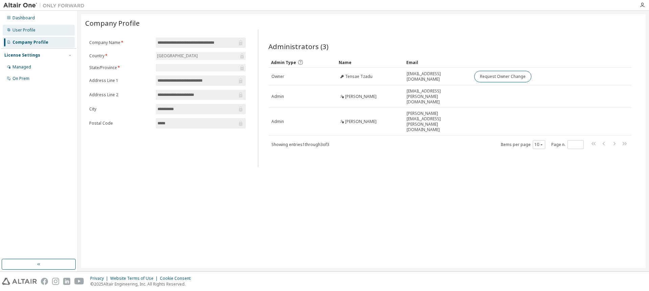
click at [24, 31] on div "User Profile" at bounding box center [24, 29] width 23 height 5
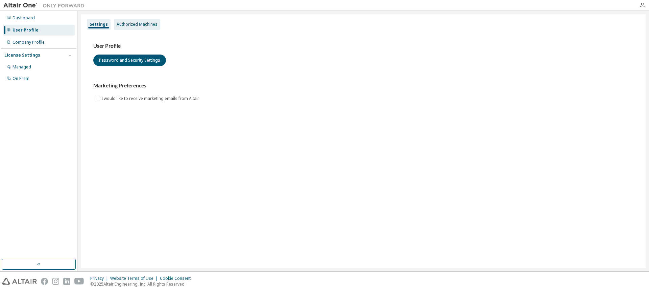
click at [134, 24] on div "Authorized Machines" at bounding box center [137, 24] width 41 height 5
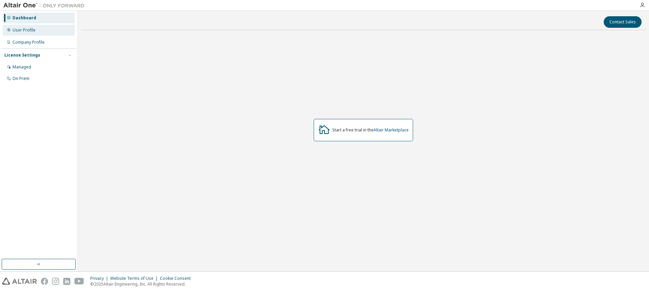
click at [16, 28] on div "User Profile" at bounding box center [24, 29] width 23 height 5
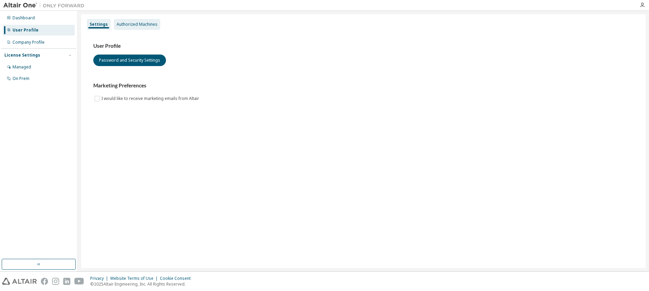
click at [138, 27] on div "Authorized Machines" at bounding box center [137, 24] width 46 height 11
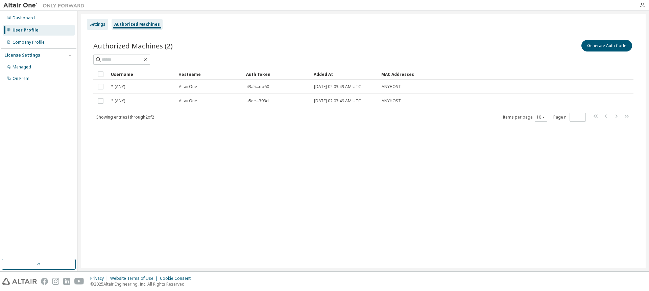
click at [96, 23] on div "Settings" at bounding box center [98, 24] width 16 height 5
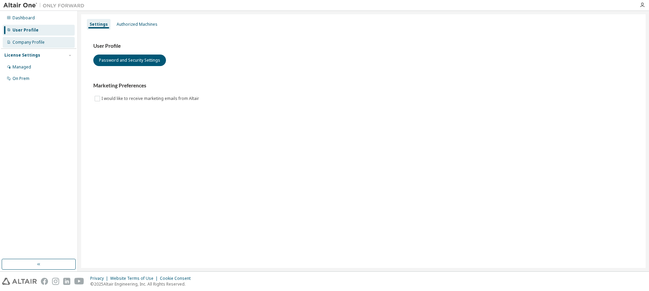
click at [38, 40] on div "Company Profile" at bounding box center [29, 42] width 32 height 5
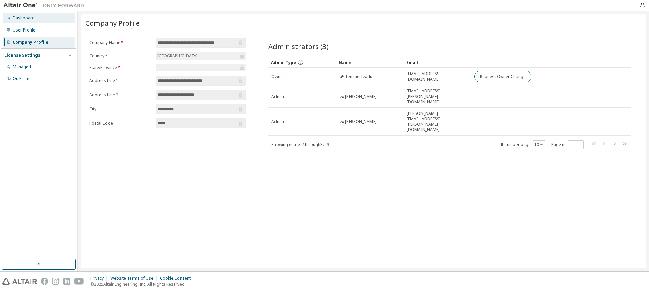
click at [30, 18] on div "Dashboard" at bounding box center [24, 17] width 22 height 5
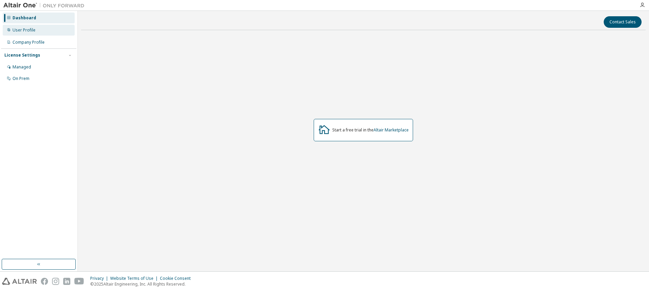
click at [21, 31] on div "User Profile" at bounding box center [24, 29] width 23 height 5
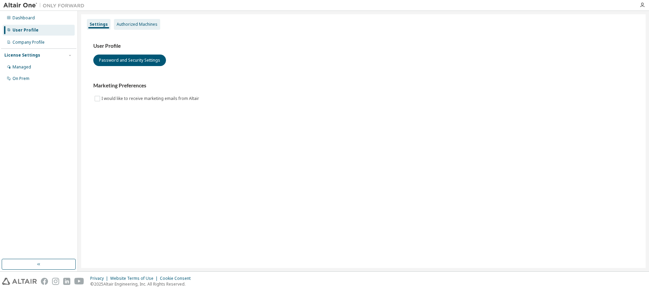
click at [142, 24] on div "Authorized Machines" at bounding box center [137, 24] width 41 height 5
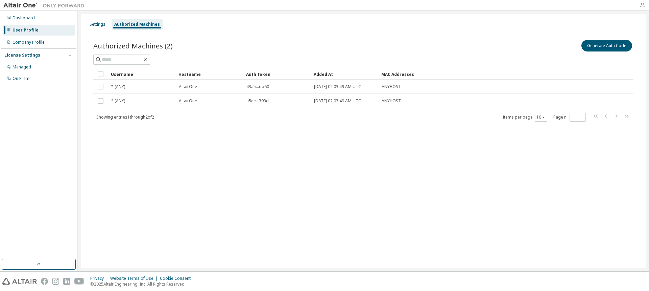
click at [641, 6] on icon "button" at bounding box center [642, 4] width 5 height 5
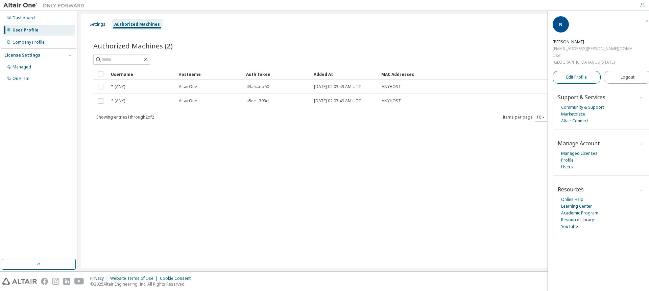
click at [570, 77] on span "Edit Profile" at bounding box center [577, 76] width 21 height 5
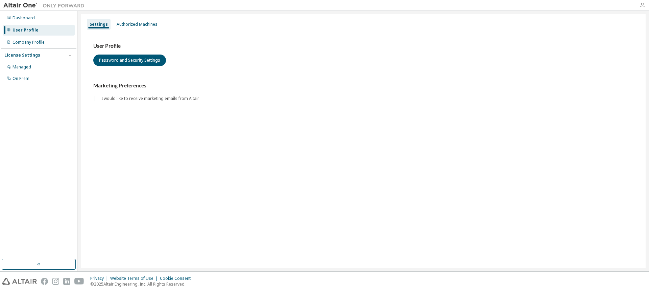
click at [642, 6] on icon "button" at bounding box center [642, 4] width 5 height 5
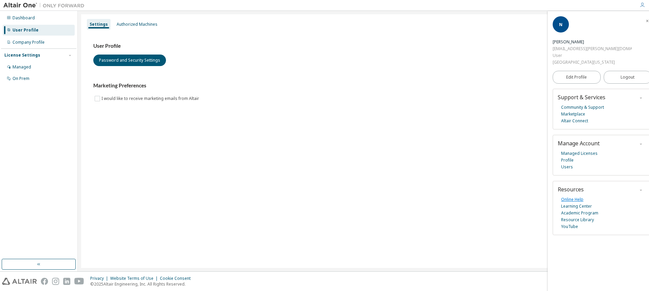
click at [572, 198] on link "Online Help" at bounding box center [572, 199] width 22 height 7
click at [568, 166] on link "Users" at bounding box center [567, 166] width 12 height 7
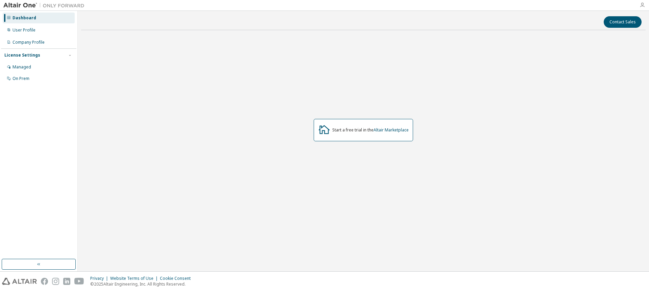
click at [641, 6] on icon "button" at bounding box center [642, 4] width 5 height 5
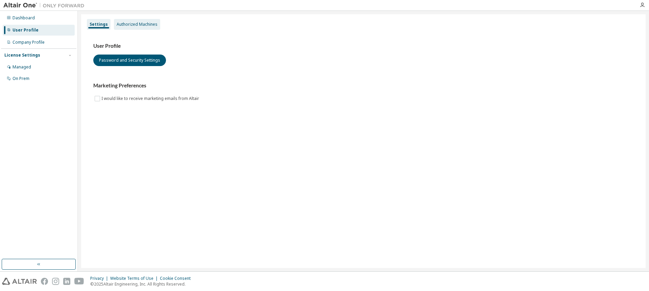
click at [143, 25] on div "Authorized Machines" at bounding box center [137, 24] width 41 height 5
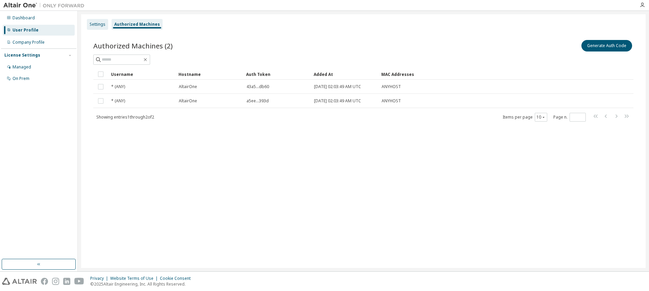
click at [97, 23] on div "Settings" at bounding box center [98, 24] width 16 height 5
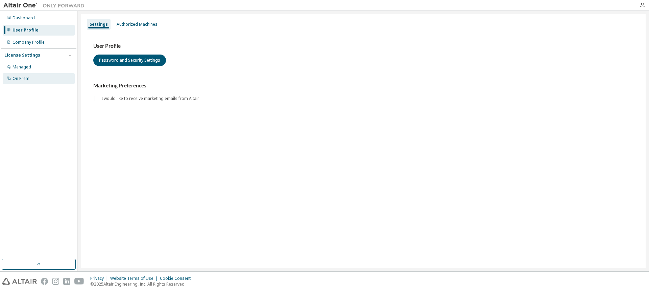
click at [23, 77] on div "On Prem" at bounding box center [21, 78] width 17 height 5
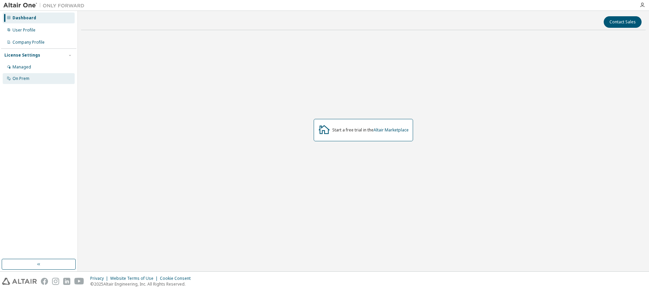
click at [22, 77] on div "On Prem" at bounding box center [21, 78] width 17 height 5
click at [26, 76] on div "On Prem" at bounding box center [21, 78] width 17 height 5
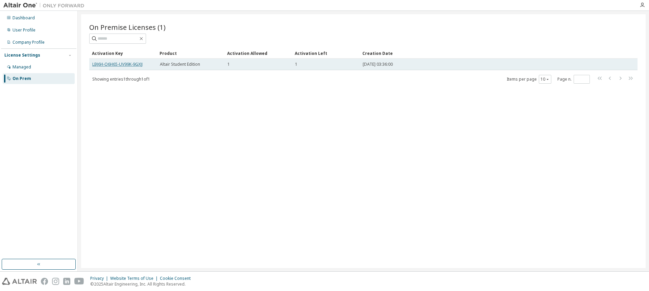
click at [134, 65] on link "LBJ6H-O6H65-UV99K-9GXJJ" at bounding box center [117, 64] width 50 height 6
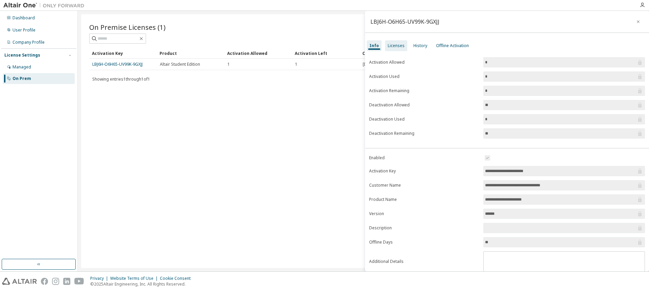
click at [397, 46] on div "Licenses" at bounding box center [396, 45] width 17 height 5
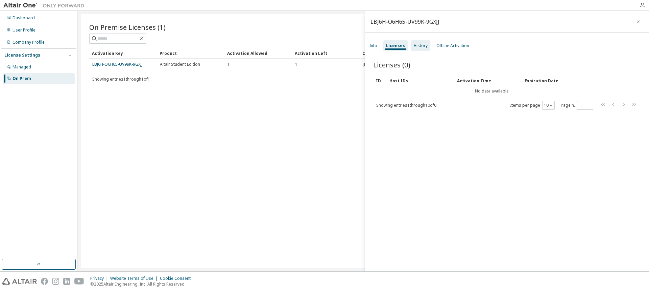
click at [419, 47] on div "History" at bounding box center [421, 45] width 14 height 5
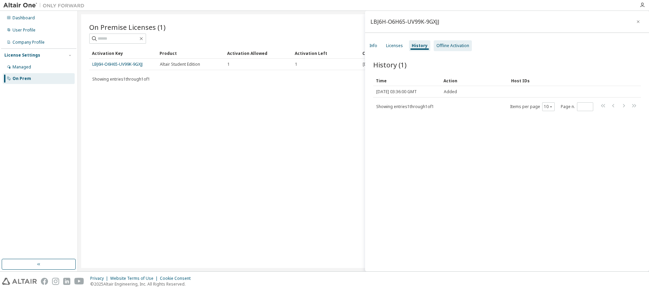
click at [447, 45] on div "Offline Activation" at bounding box center [453, 45] width 33 height 5
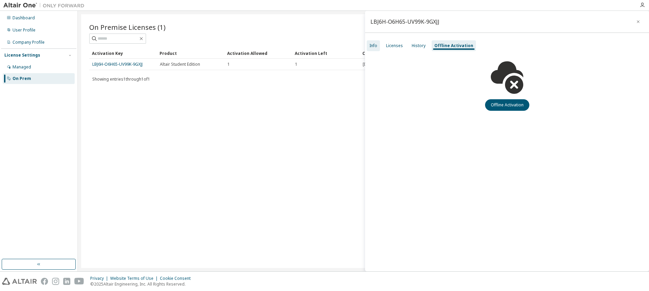
click at [375, 46] on div "Info" at bounding box center [374, 45] width 8 height 5
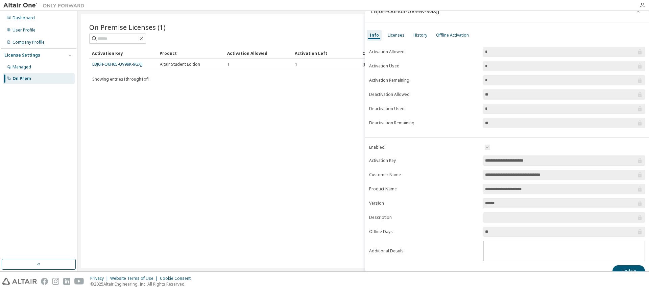
scroll to position [21, 0]
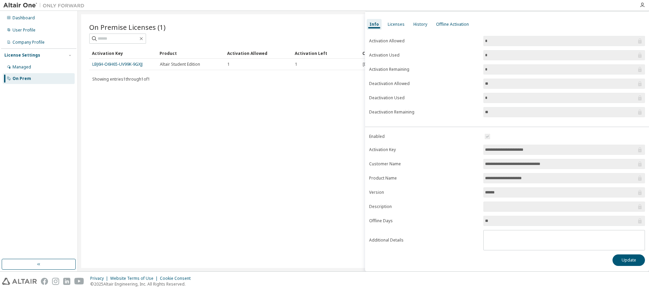
click at [332, 151] on div "On Premise Licenses (1) Clear Load Save Save As Field Operator Value Select fil…" at bounding box center [363, 140] width 565 height 253
click at [30, 17] on div "Dashboard" at bounding box center [24, 17] width 22 height 5
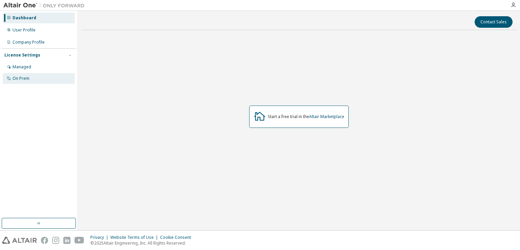
click at [27, 74] on div "On Prem" at bounding box center [39, 78] width 72 height 11
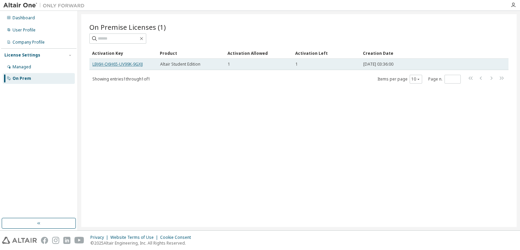
drag, startPoint x: 132, startPoint y: 64, endPoint x: 123, endPoint y: 65, distance: 9.2
click at [123, 65] on link "LBJ6H-O6H65-UV99K-9GXJJ" at bounding box center [117, 64] width 50 height 6
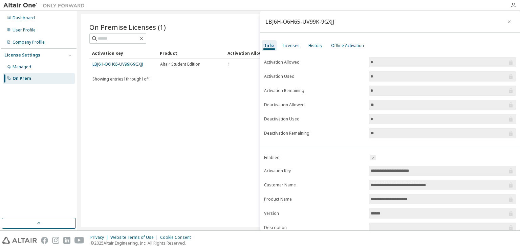
drag, startPoint x: 431, startPoint y: 171, endPoint x: 366, endPoint y: 168, distance: 65.0
click at [366, 168] on form "**********" at bounding box center [390, 213] width 252 height 118
